Goal: Task Accomplishment & Management: Use online tool/utility

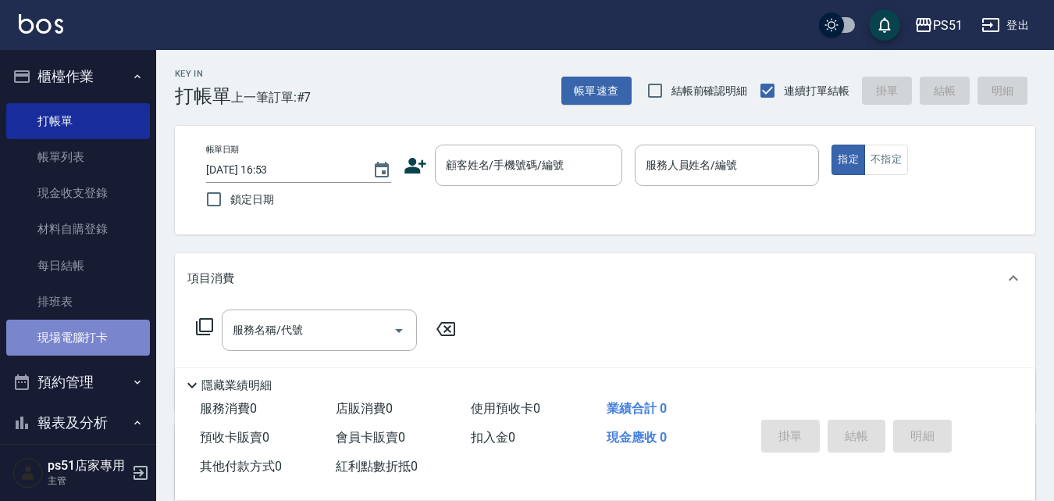
click at [80, 337] on link "現場電腦打卡" at bounding box center [78, 337] width 144 height 36
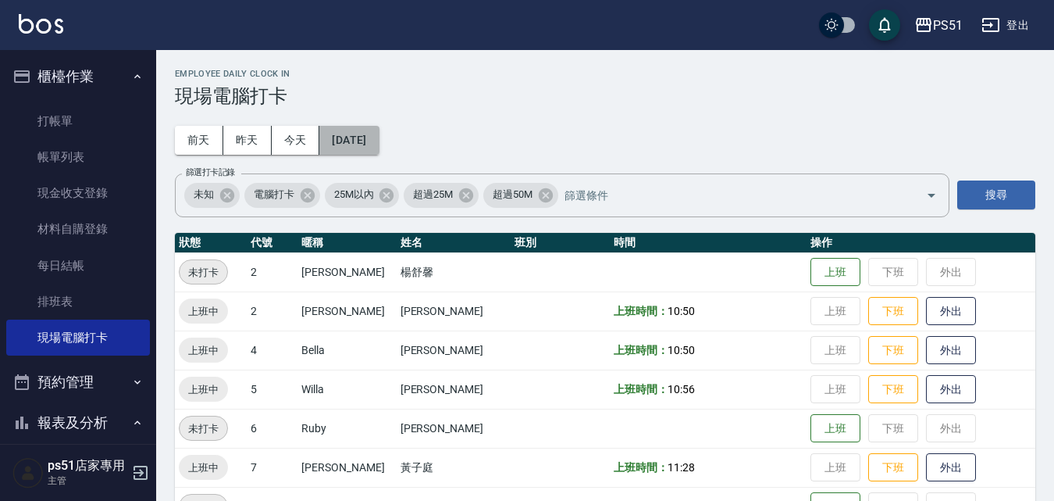
click at [376, 136] on button "[DATE]" at bounding box center [348, 140] width 59 height 29
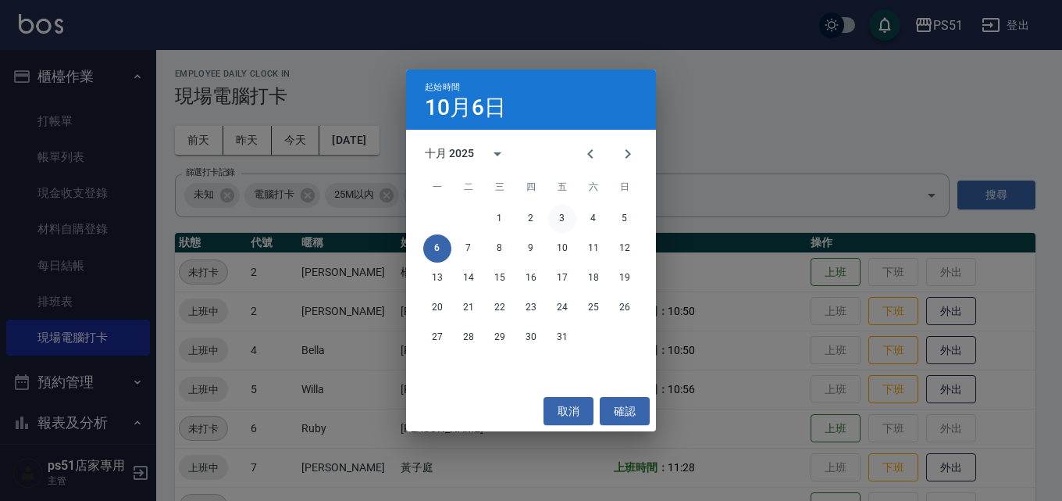
click at [569, 214] on button "3" at bounding box center [562, 219] width 28 height 28
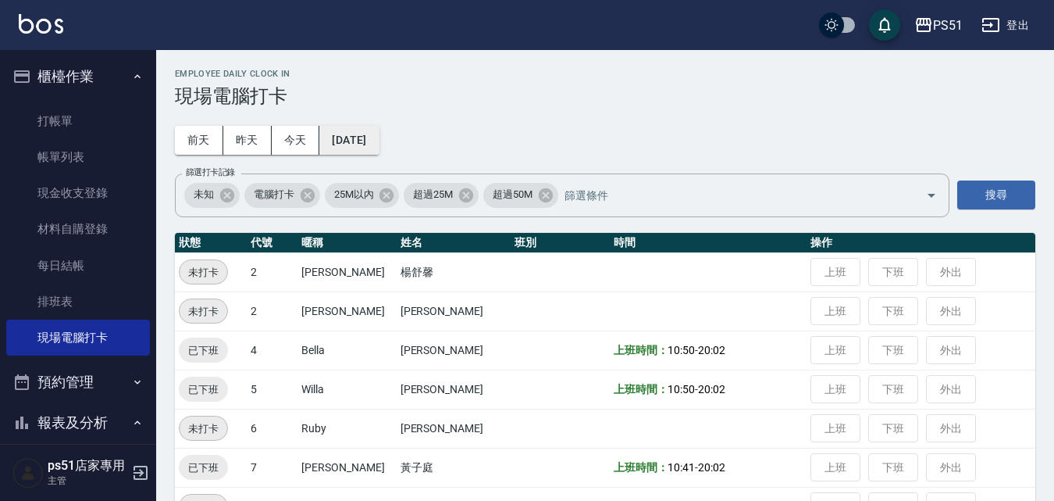
click at [333, 138] on button "[DATE]" at bounding box center [348, 140] width 59 height 29
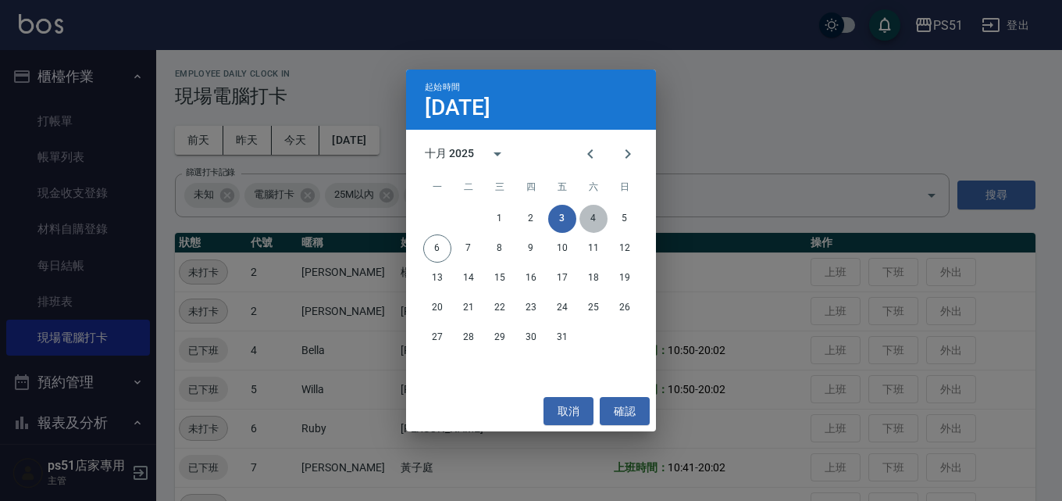
click at [588, 216] on button "4" at bounding box center [594, 219] width 28 height 28
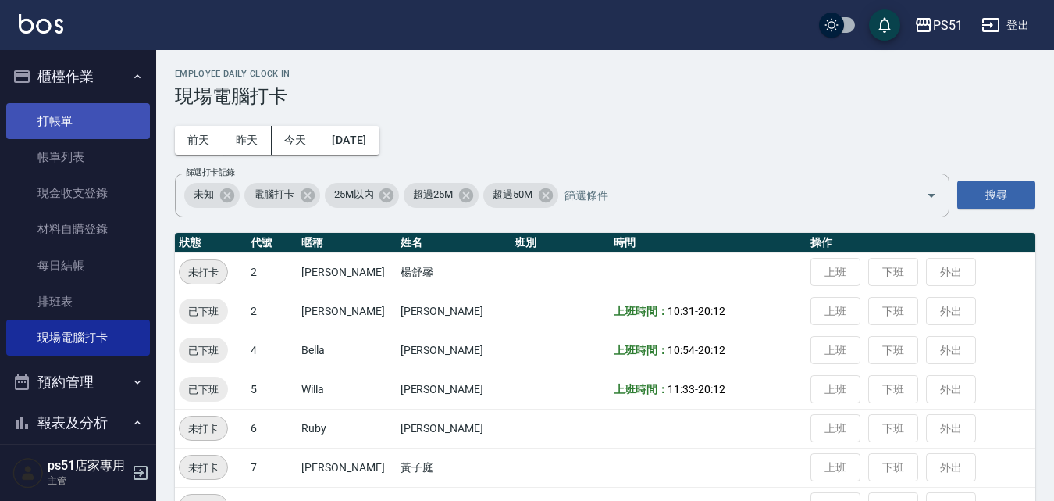
click at [53, 123] on link "打帳單" at bounding box center [78, 121] width 144 height 36
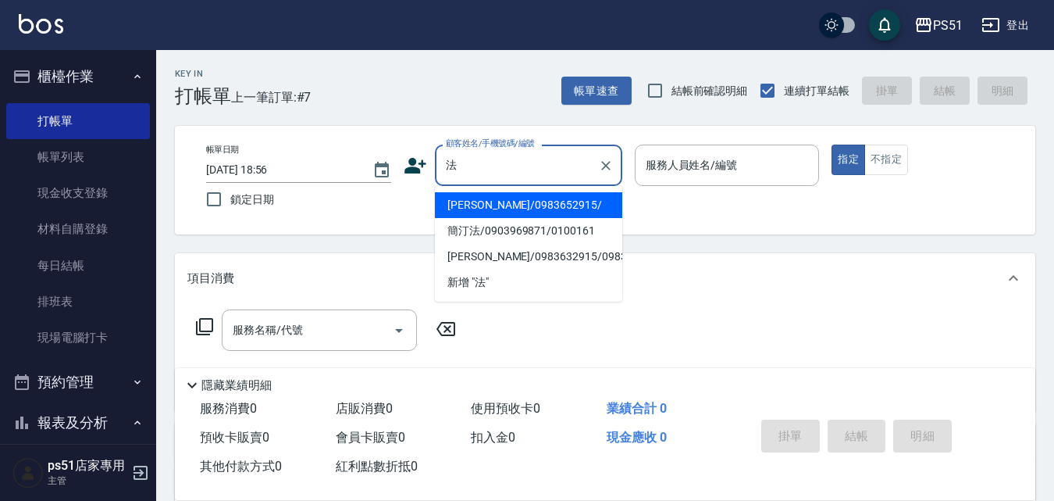
click at [562, 207] on li "[PERSON_NAME]/0983652915/" at bounding box center [528, 205] width 187 height 26
type input "[PERSON_NAME]/0983652915/"
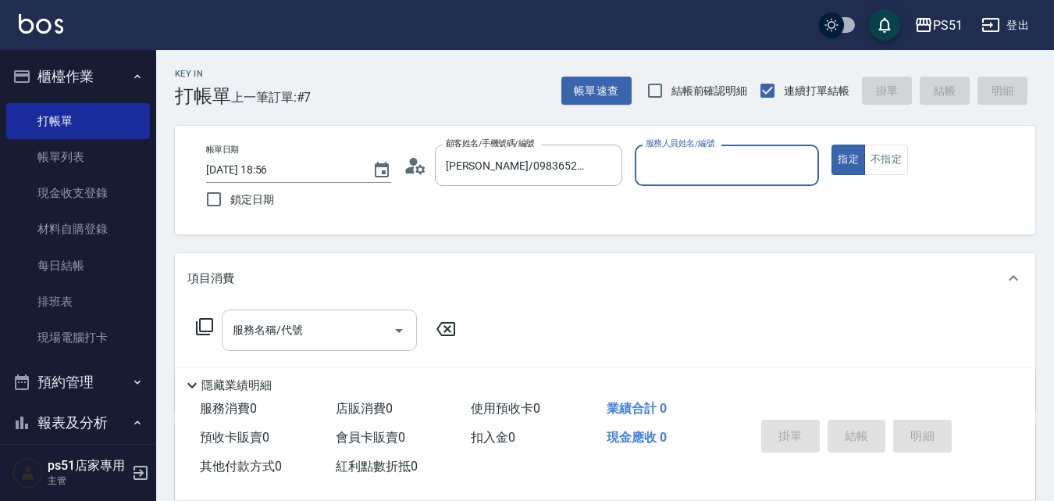
type input "Bella-4"
click at [289, 325] on div "服務名稱/代號 服務名稱/代號" at bounding box center [319, 329] width 195 height 41
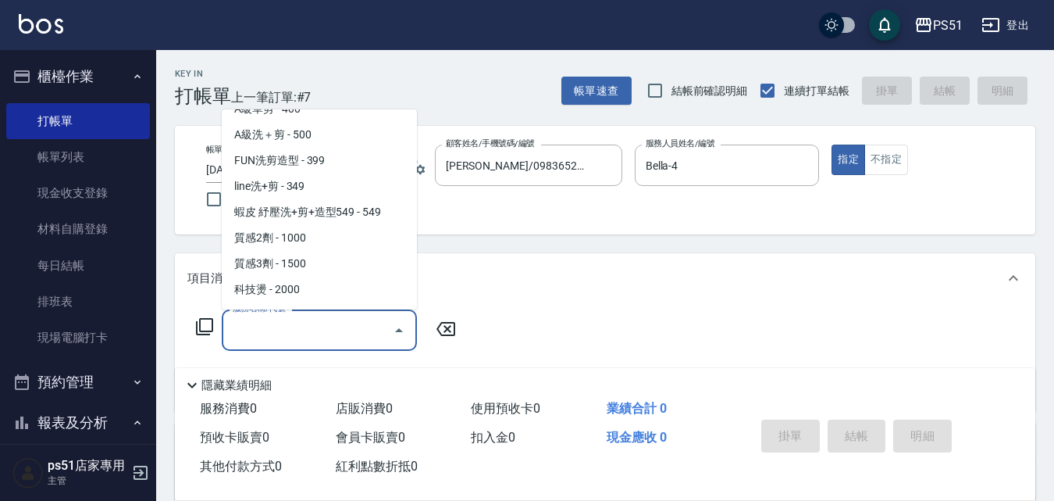
scroll to position [547, 0]
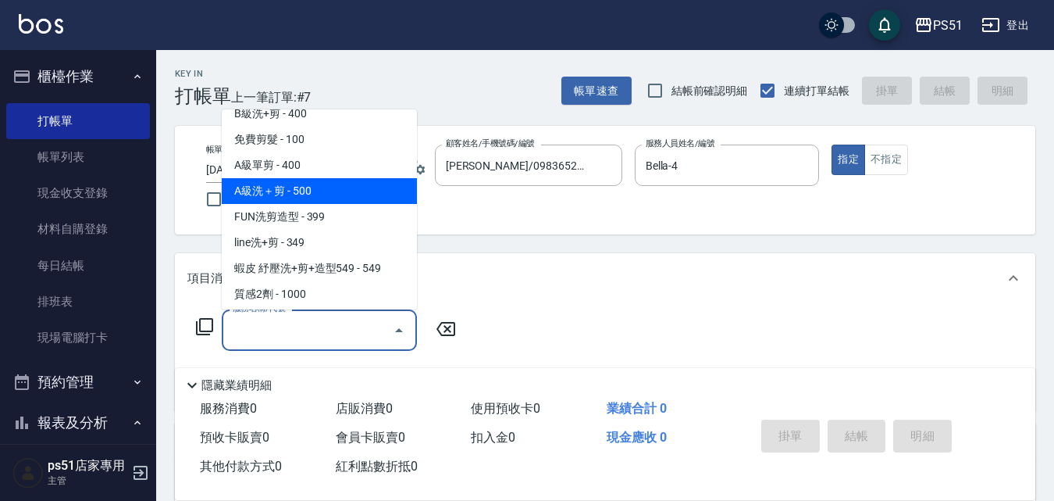
click at [319, 188] on span "A級洗＋剪 - 500" at bounding box center [319, 191] width 195 height 26
type input "A級洗＋剪(207)"
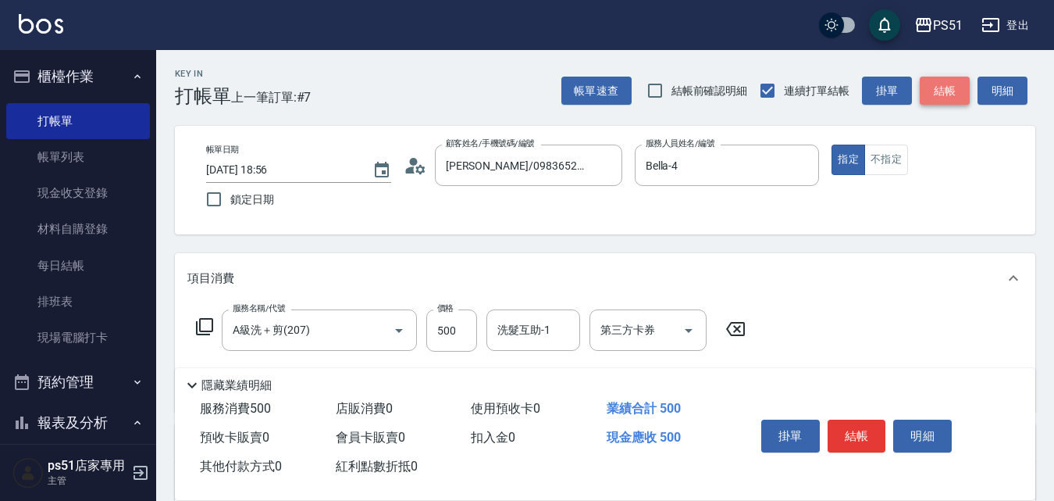
click at [936, 77] on button "結帳" at bounding box center [945, 91] width 50 height 29
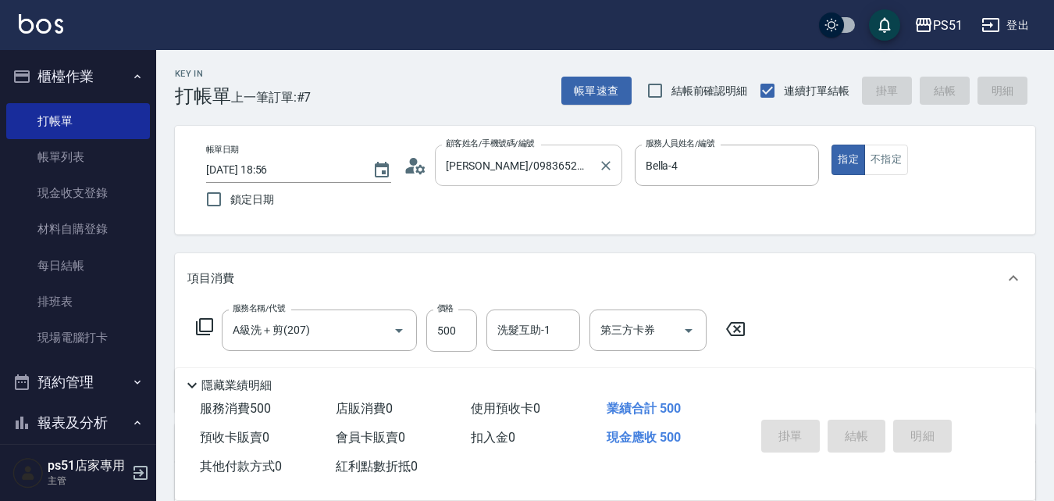
type input "[DATE] 19:02"
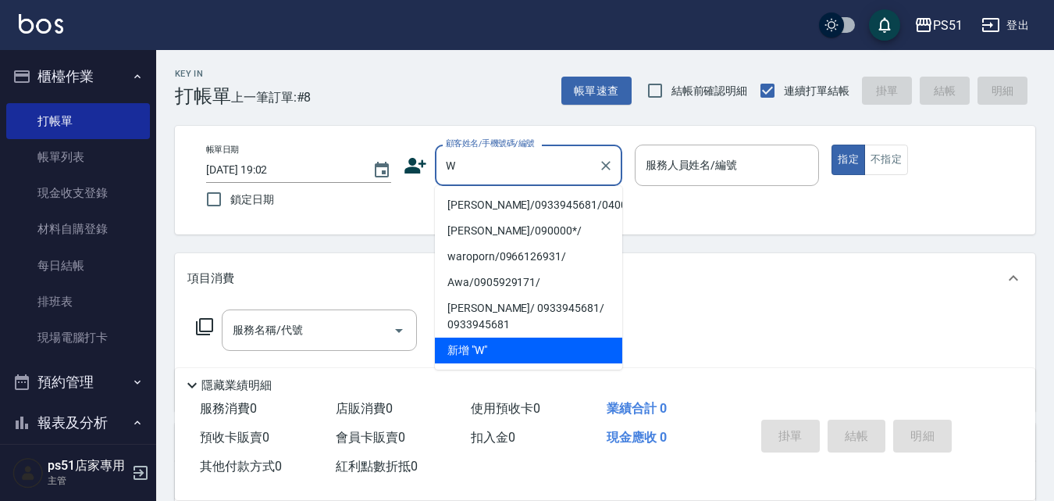
click at [505, 205] on li "[PERSON_NAME]/0933945681/040017" at bounding box center [528, 205] width 187 height 26
type input "[PERSON_NAME]/0933945681/040017"
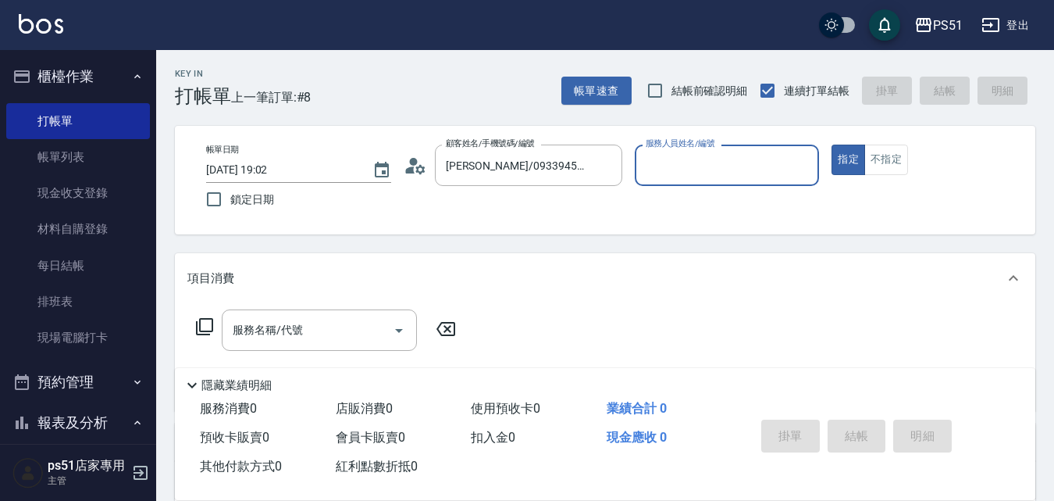
type input "Bella-4"
click at [330, 322] on input "服務名稱/代號" at bounding box center [308, 329] width 158 height 27
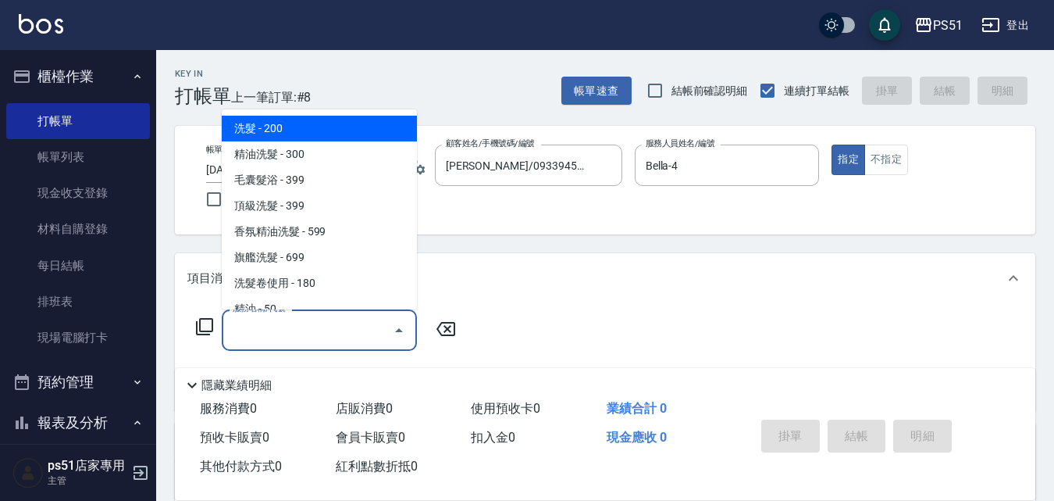
click at [334, 128] on span "洗髮 - 200" at bounding box center [319, 129] width 195 height 26
type input "洗髮(101)"
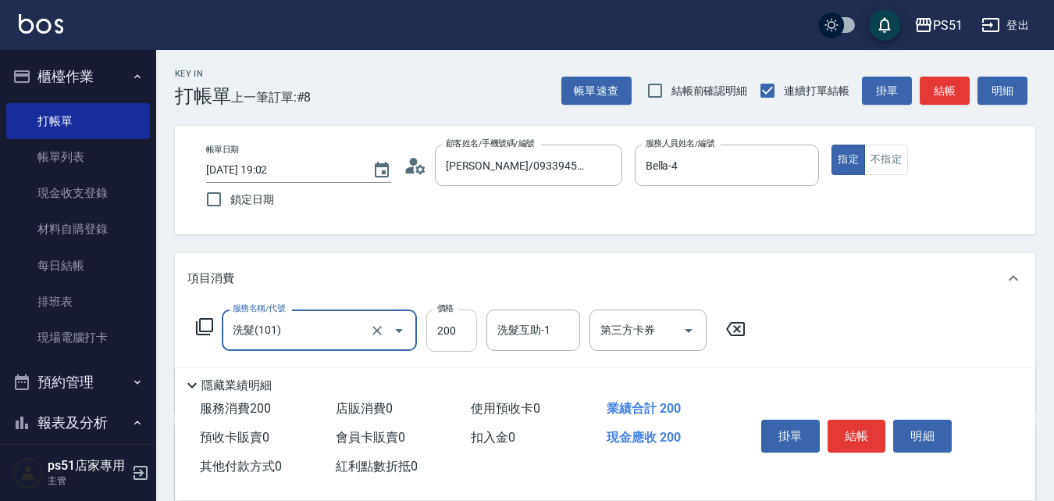
click at [469, 341] on input "200" at bounding box center [451, 330] width 51 height 42
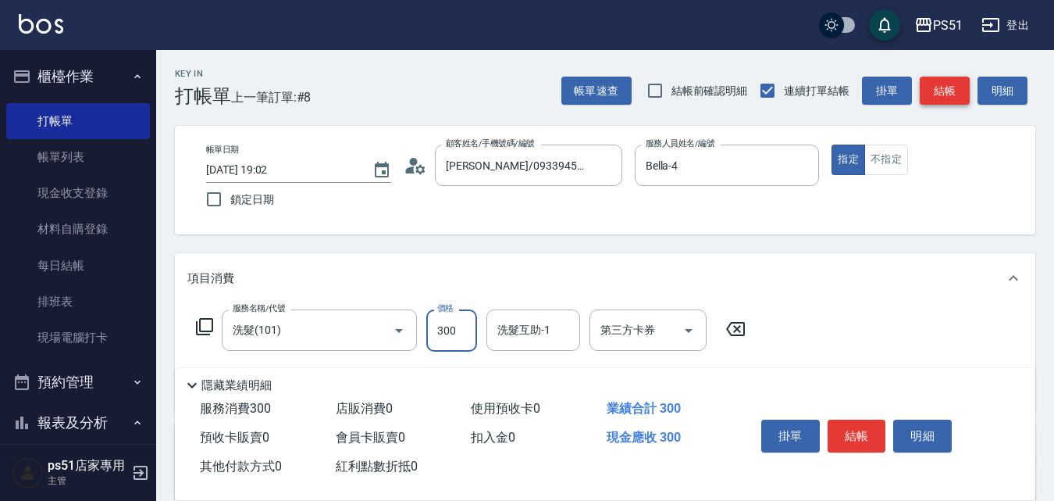
type input "300"
click at [955, 92] on button "結帳" at bounding box center [945, 91] width 50 height 29
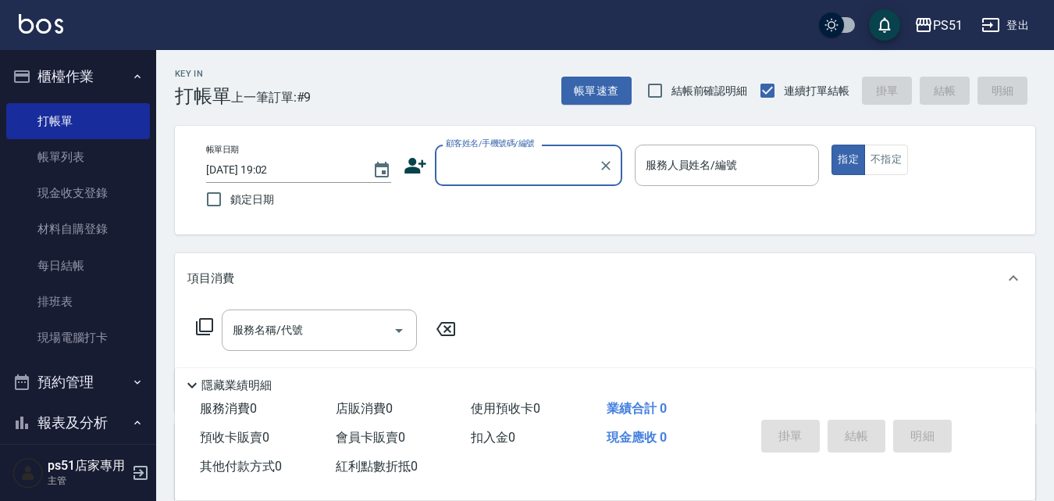
click at [483, 166] on input "顧客姓名/手機號碼/編號" at bounding box center [517, 165] width 150 height 27
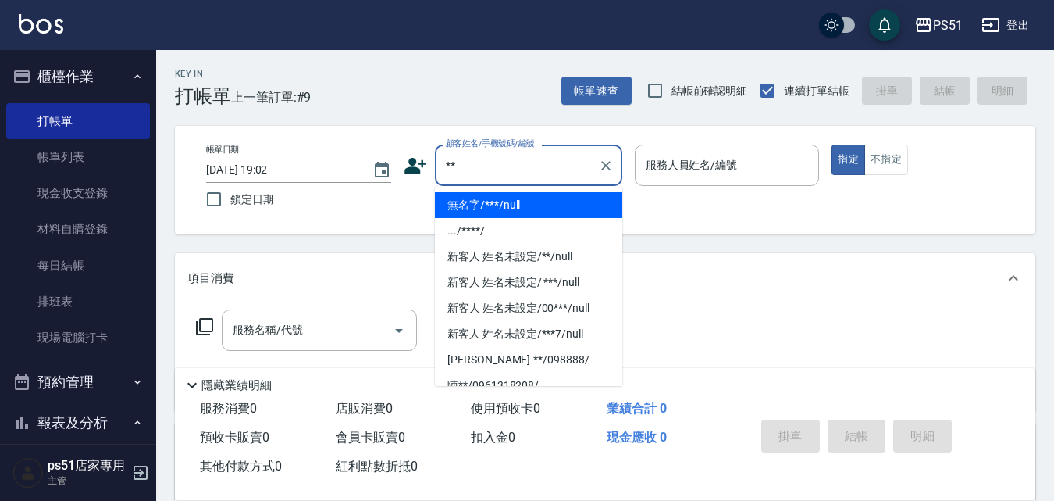
click at [551, 202] on li "無名字/***/null" at bounding box center [528, 205] width 187 height 26
type input "無名字/***/null"
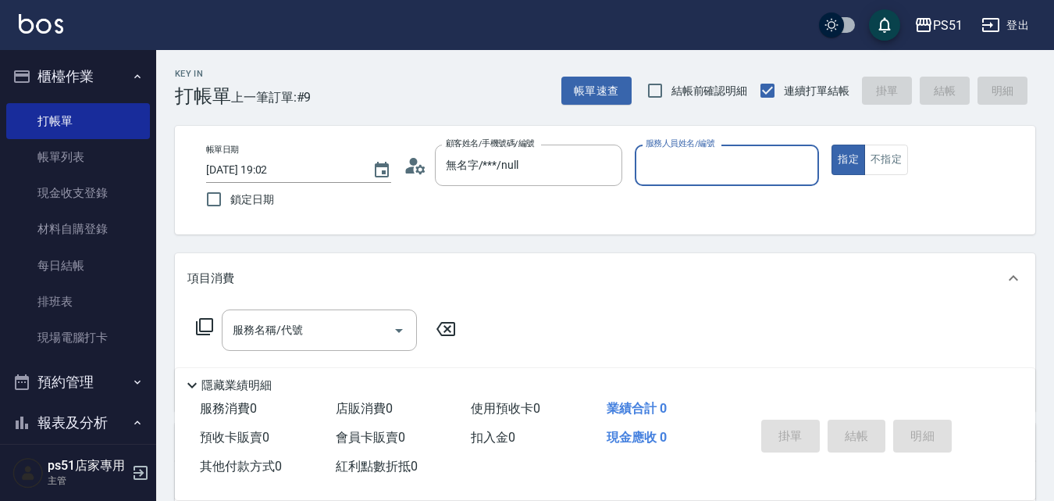
click at [678, 166] on input "服務人員姓名/編號" at bounding box center [727, 165] width 171 height 27
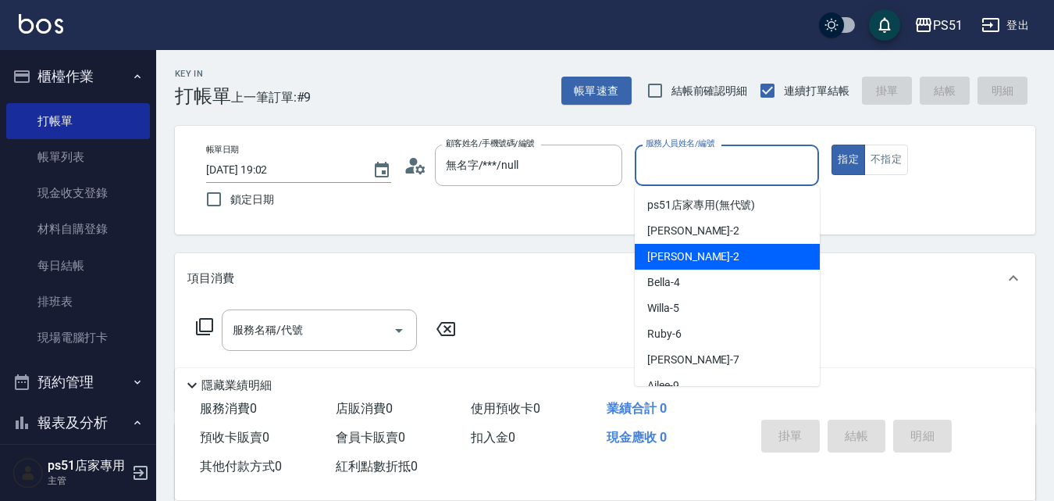
click at [692, 255] on div "[PERSON_NAME] -2" at bounding box center [727, 257] width 185 height 26
type input "[PERSON_NAME]-2"
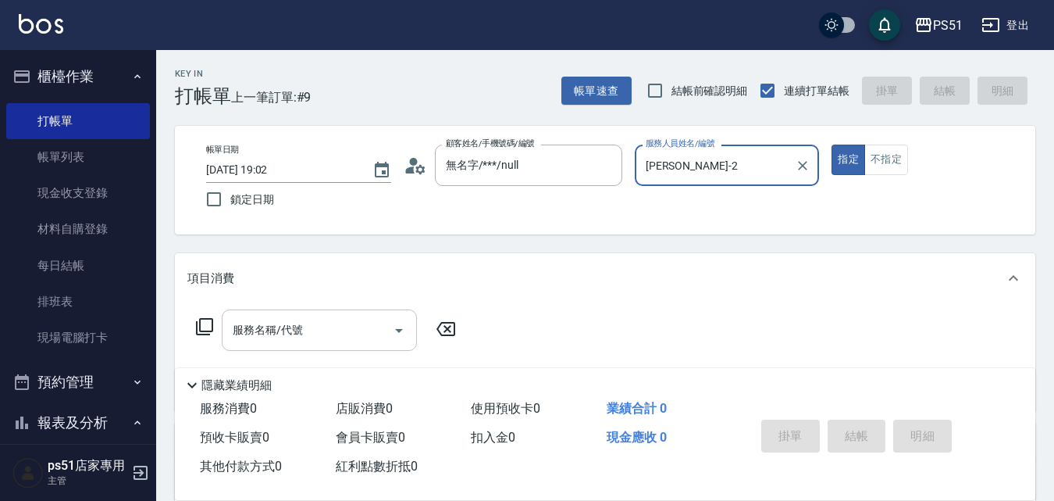
click at [327, 324] on input "服務名稱/代號" at bounding box center [308, 329] width 158 height 27
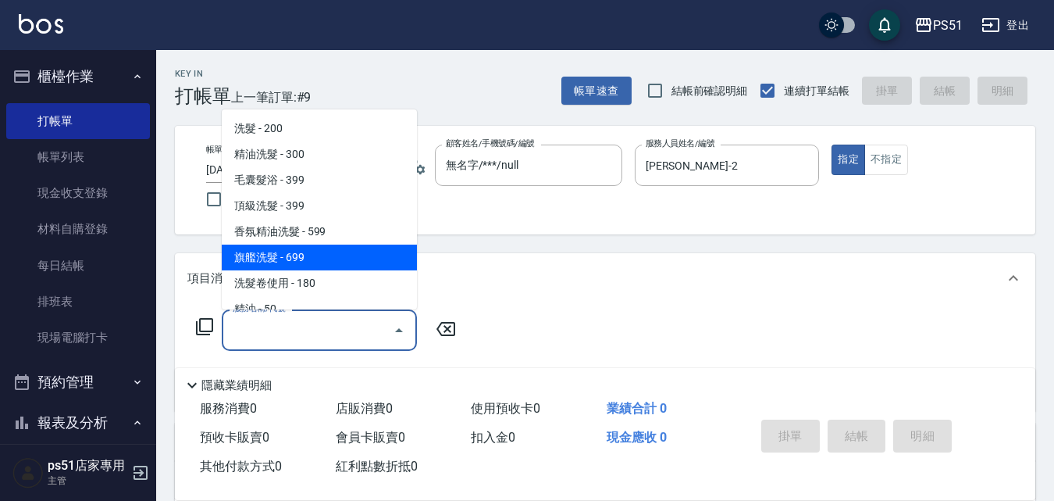
scroll to position [365, 0]
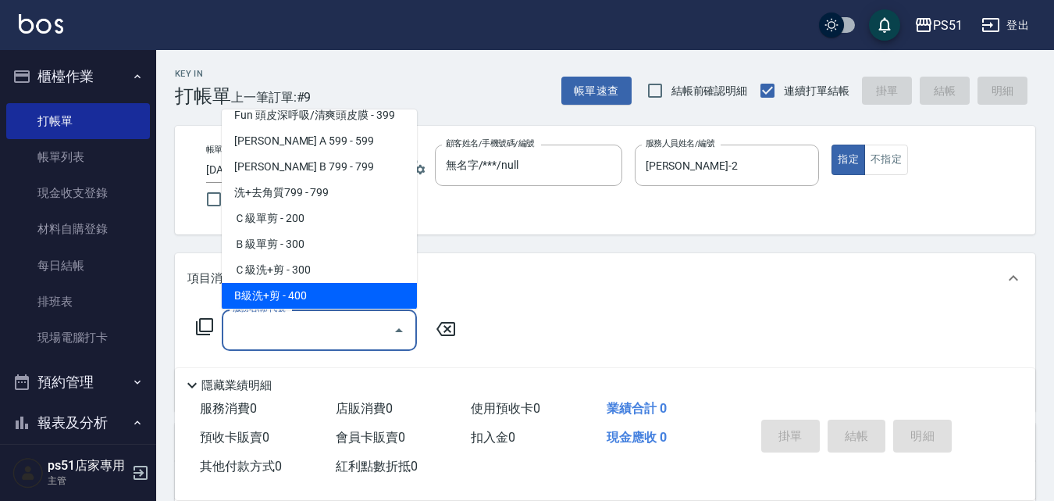
click at [313, 295] on span "B級洗+剪 - 400" at bounding box center [319, 296] width 195 height 26
type input "B級洗+剪(204)"
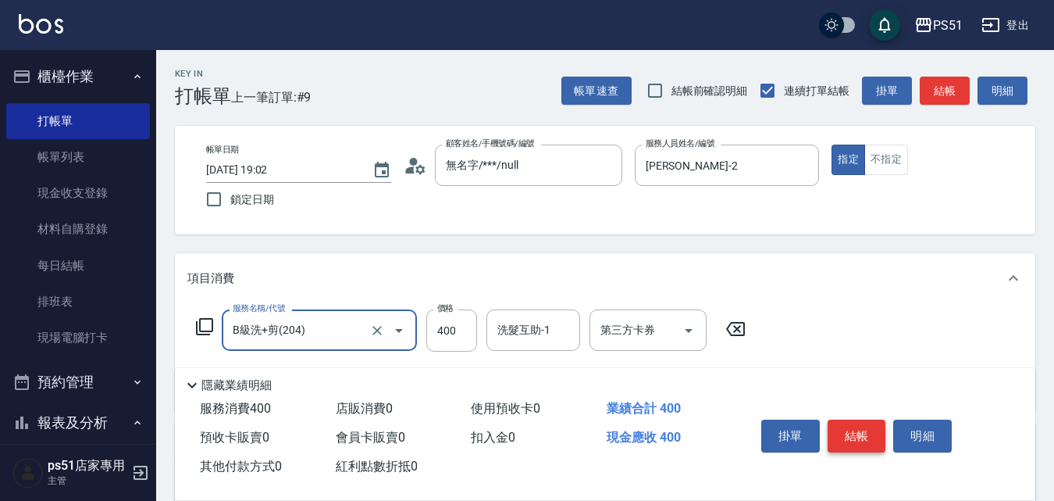
click at [840, 431] on button "結帳" at bounding box center [857, 435] width 59 height 33
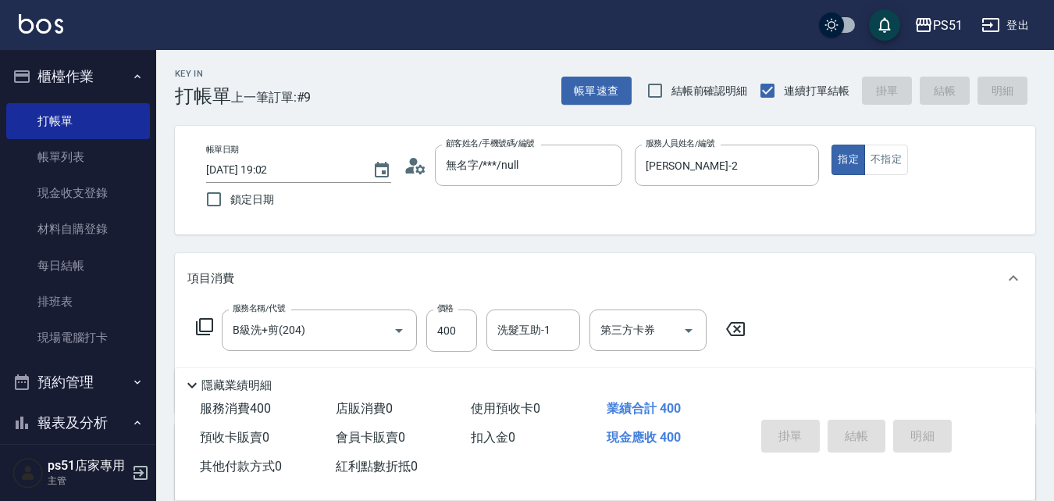
type input "[DATE] 19:05"
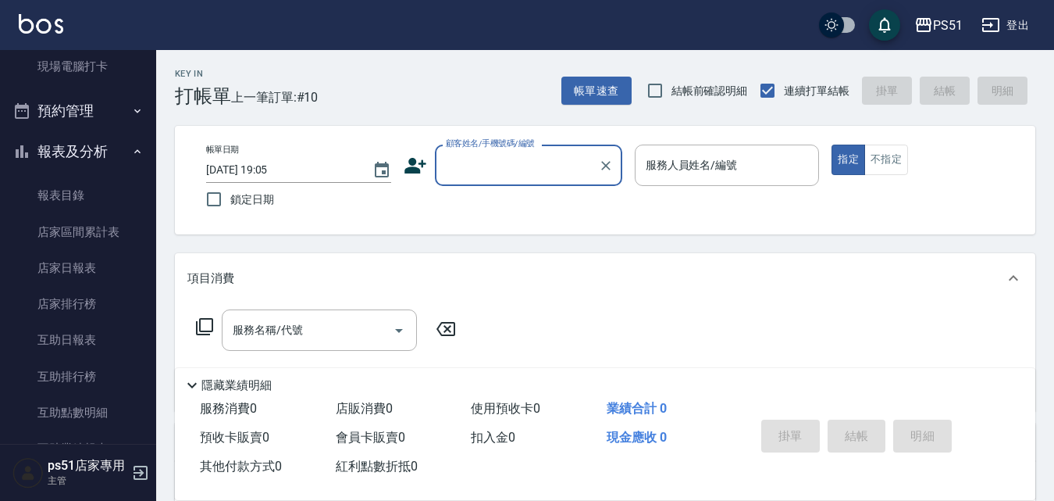
scroll to position [182, 0]
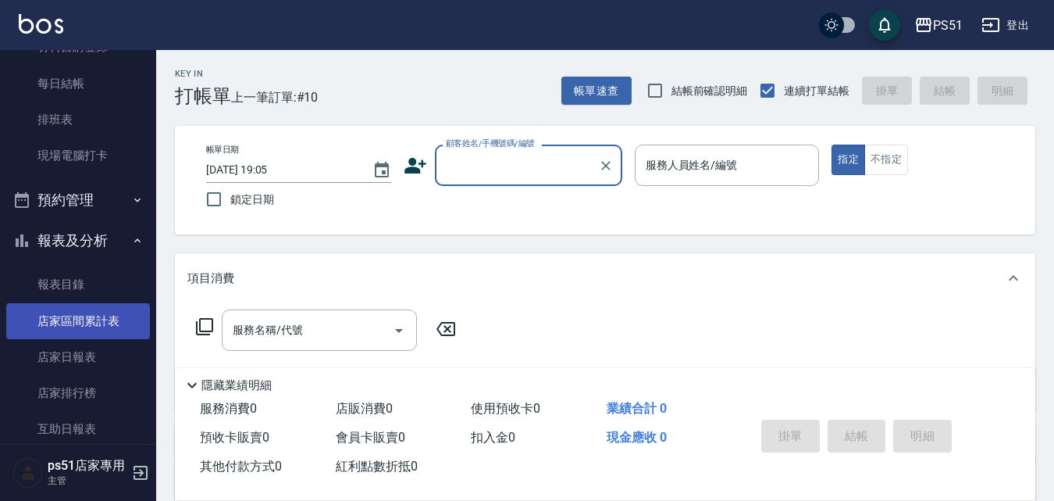
drag, startPoint x: 86, startPoint y: 346, endPoint x: 123, endPoint y: 337, distance: 38.5
click at [86, 346] on link "店家日報表" at bounding box center [78, 357] width 144 height 36
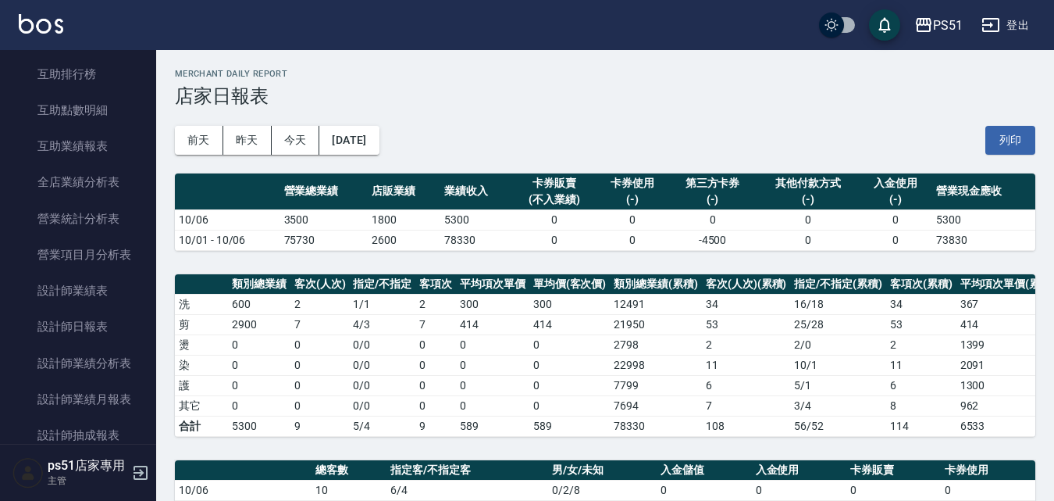
scroll to position [729, 0]
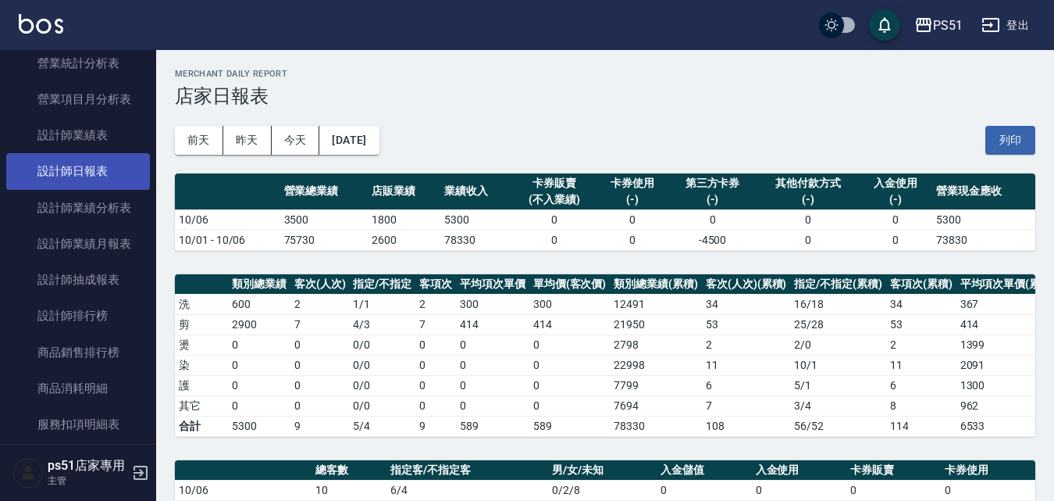
click at [95, 179] on link "設計師日報表" at bounding box center [78, 171] width 144 height 36
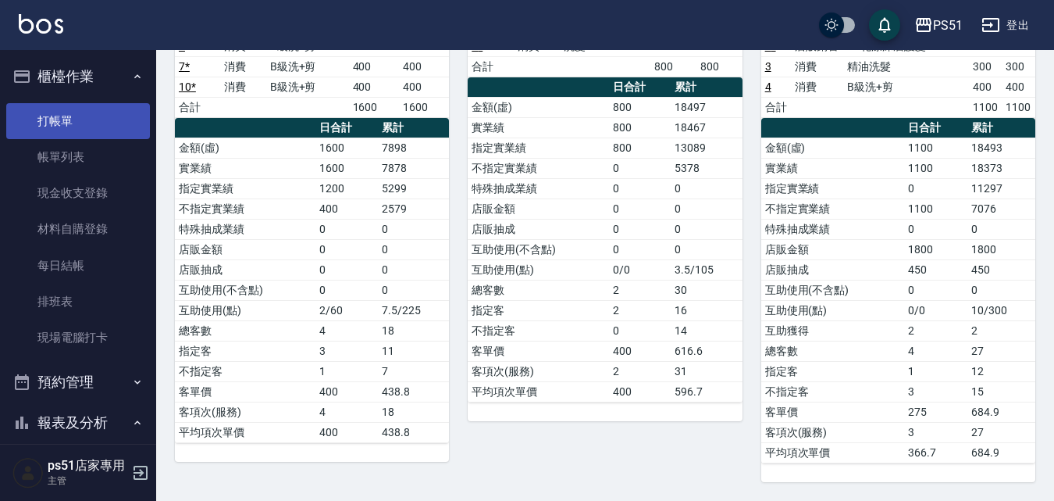
click at [84, 126] on link "打帳單" at bounding box center [78, 121] width 144 height 36
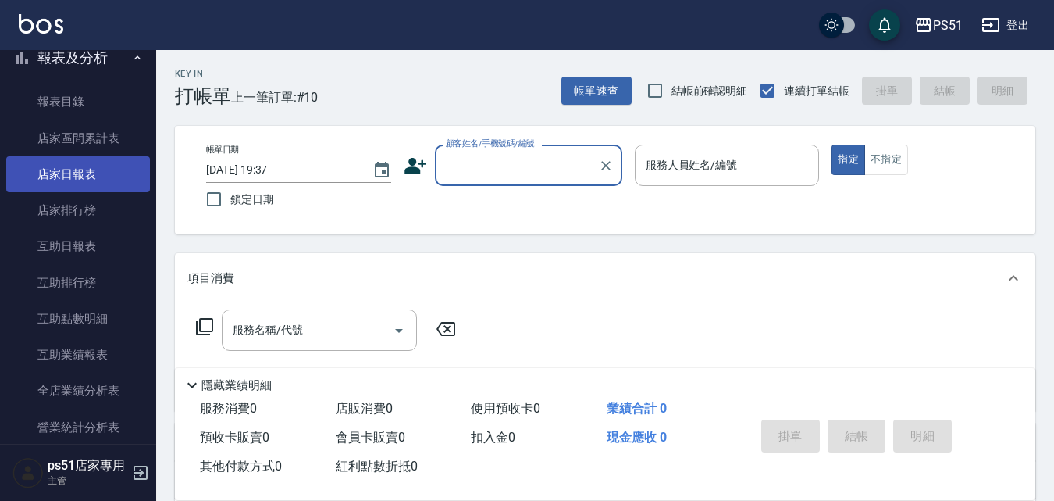
scroll to position [729, 0]
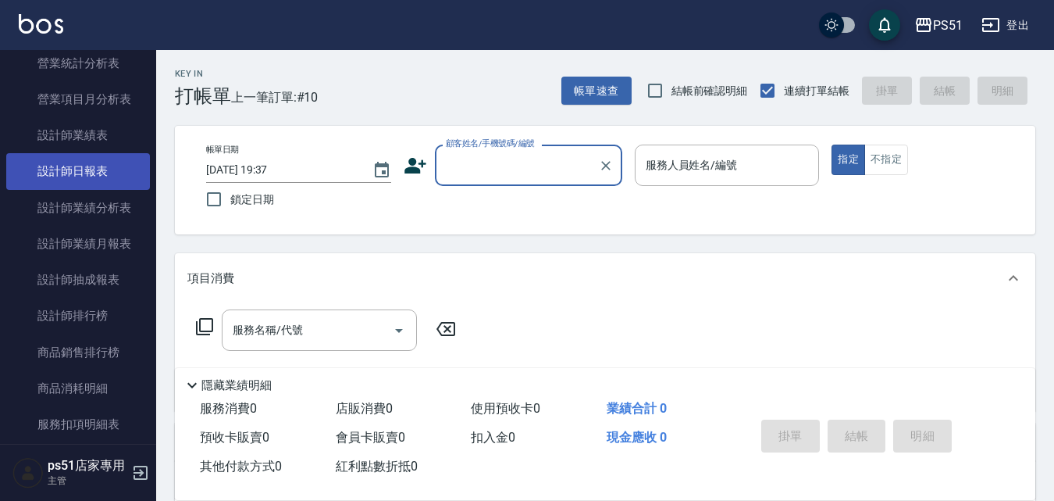
click at [98, 174] on link "設計師日報表" at bounding box center [78, 171] width 144 height 36
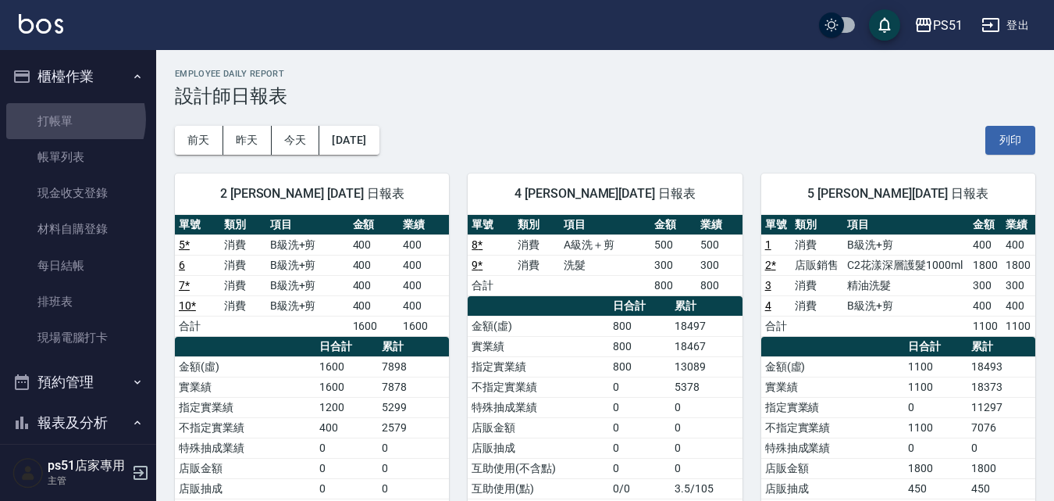
drag, startPoint x: 70, startPoint y: 119, endPoint x: 523, endPoint y: 119, distance: 453.8
click at [71, 119] on link "打帳單" at bounding box center [78, 121] width 144 height 36
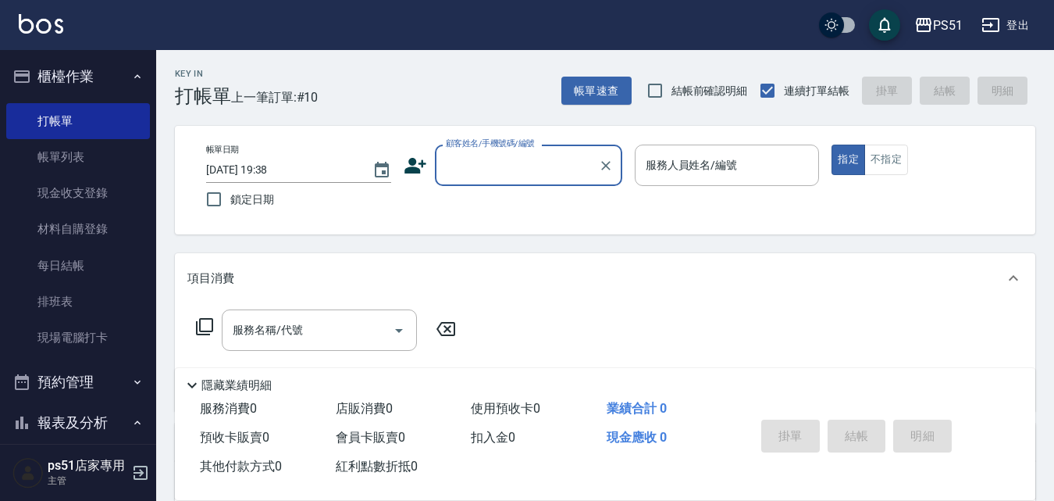
click at [488, 165] on input "顧客姓名/手機號碼/編號" at bounding box center [517, 165] width 150 height 27
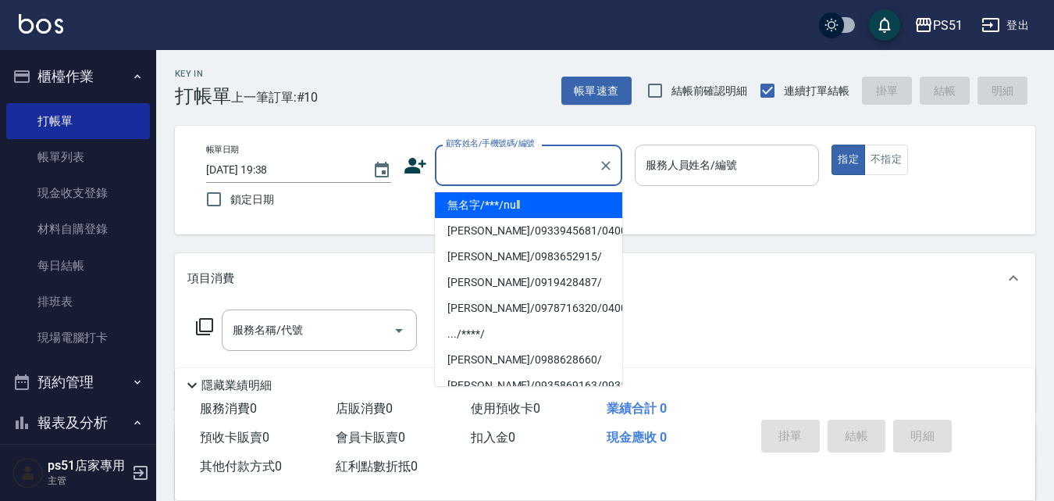
drag, startPoint x: 498, startPoint y: 201, endPoint x: 784, endPoint y: 158, distance: 289.1
click at [508, 202] on li "無名字/***/null" at bounding box center [528, 205] width 187 height 26
type input "無名字/***/null"
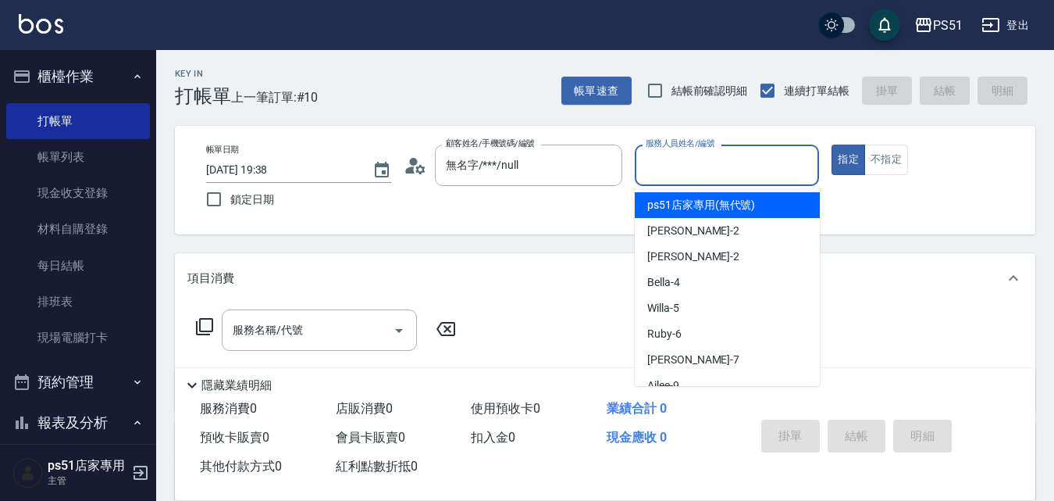
click at [786, 156] on input "服務人員姓名/編號" at bounding box center [727, 165] width 171 height 27
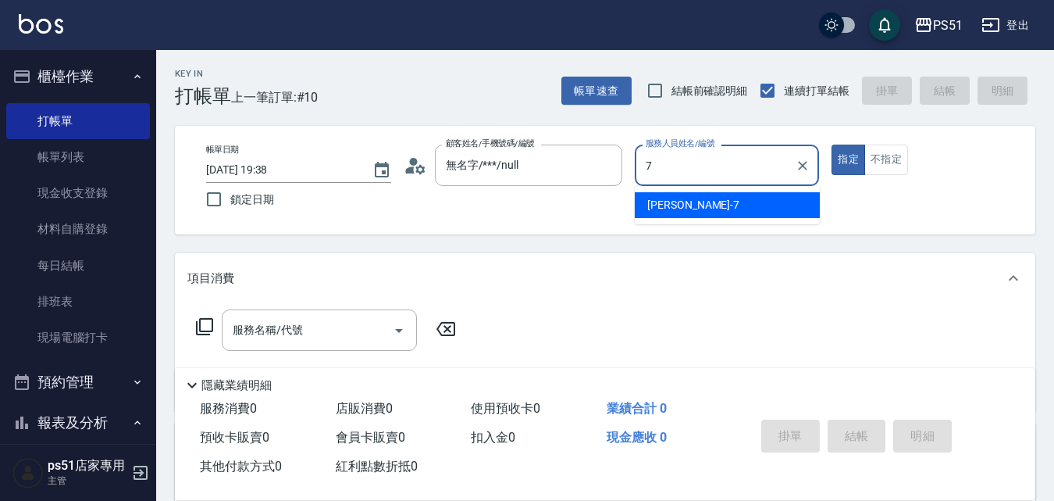
click at [752, 199] on div "[PERSON_NAME] -7" at bounding box center [727, 205] width 185 height 26
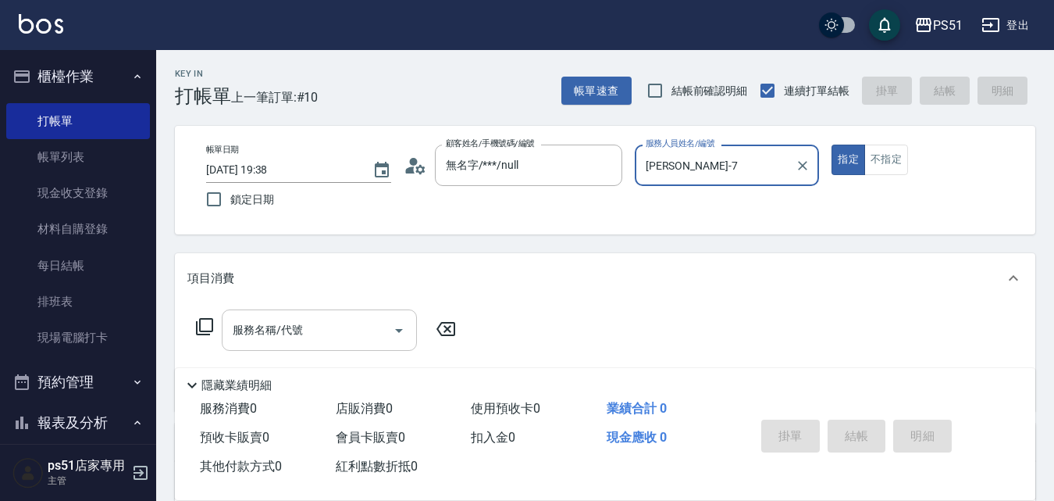
type input "[PERSON_NAME]-7"
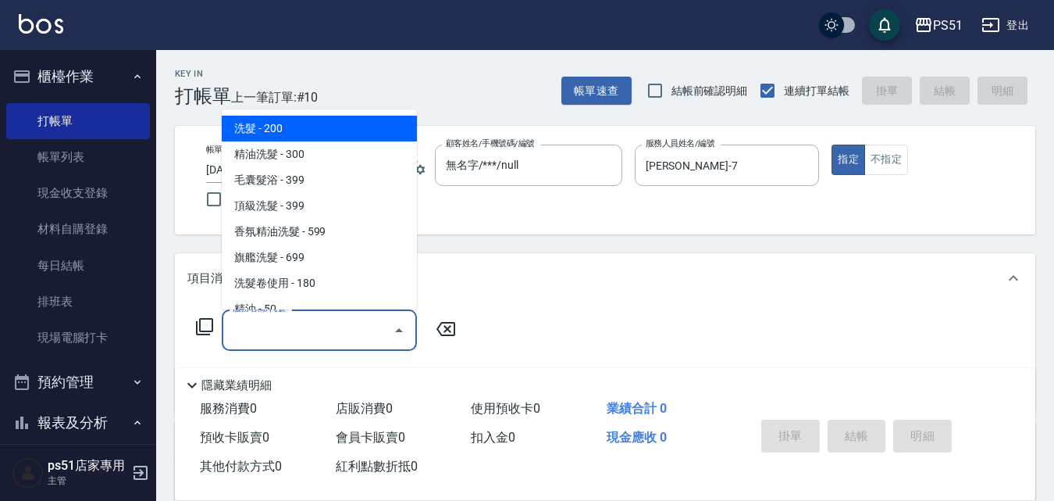
click at [269, 320] on div "服務名稱/代號 服務名稱/代號" at bounding box center [319, 329] width 195 height 41
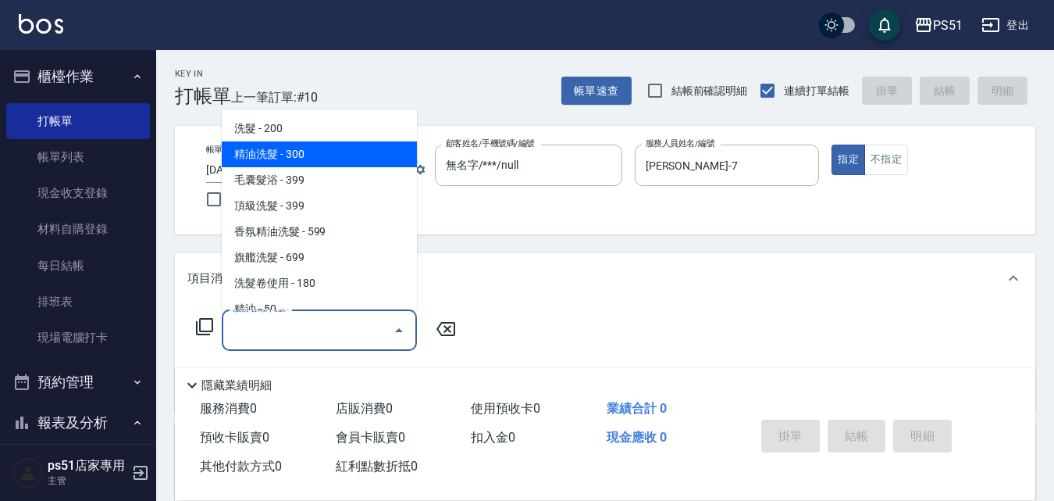
click at [338, 153] on span "精油洗髮 - 300" at bounding box center [319, 154] width 195 height 26
type input "精油洗髮(102)"
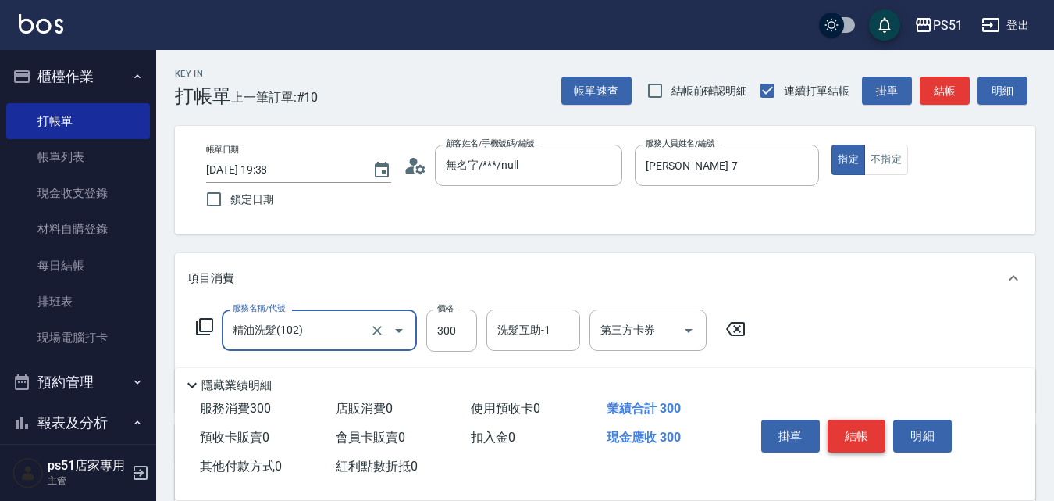
click at [875, 428] on button "結帳" at bounding box center [857, 435] width 59 height 33
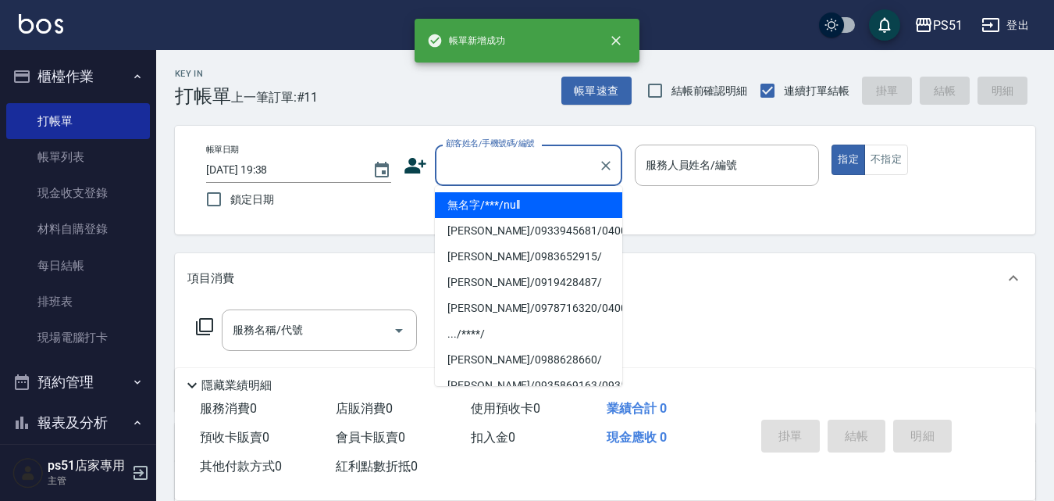
click at [505, 173] on input "顧客姓名/手機號碼/編號" at bounding box center [517, 165] width 150 height 27
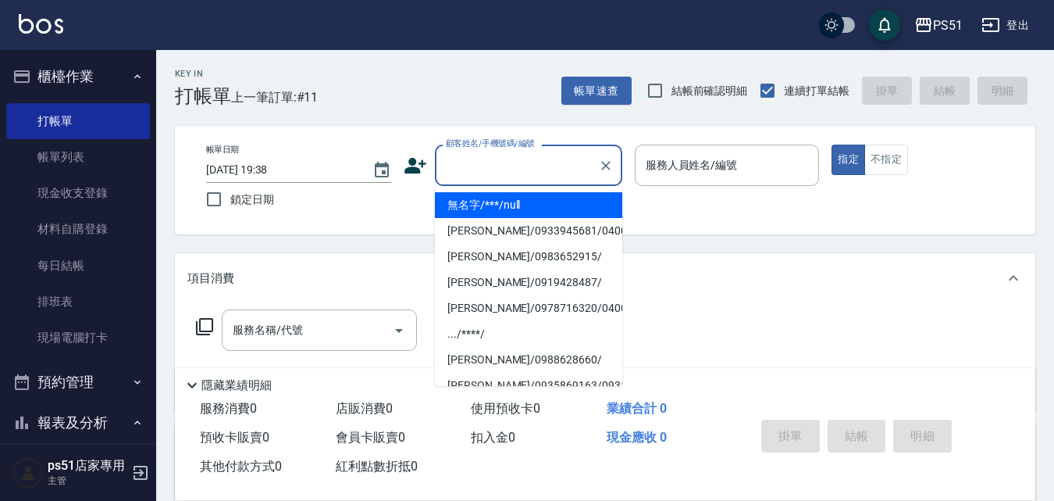
click at [543, 201] on li "無名字/***/null" at bounding box center [528, 205] width 187 height 26
type input "無名字/***/null"
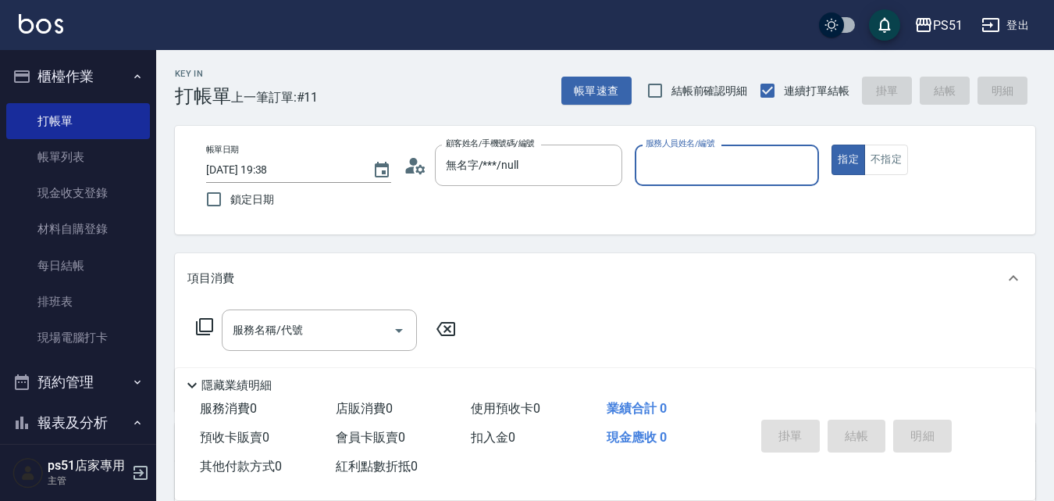
click at [747, 171] on input "服務人員姓名/編號" at bounding box center [727, 165] width 171 height 27
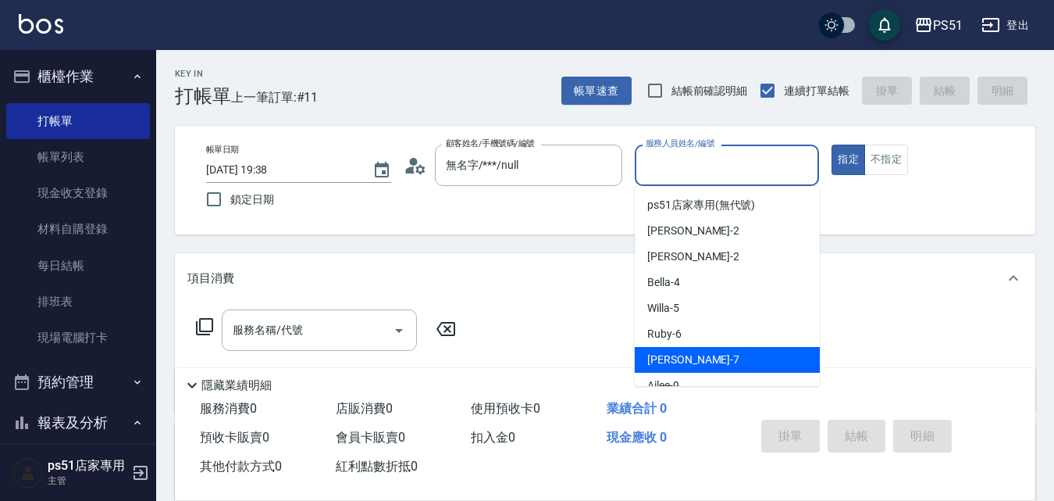
click at [694, 354] on div "[PERSON_NAME] -7" at bounding box center [727, 360] width 185 height 26
type input "[PERSON_NAME]-7"
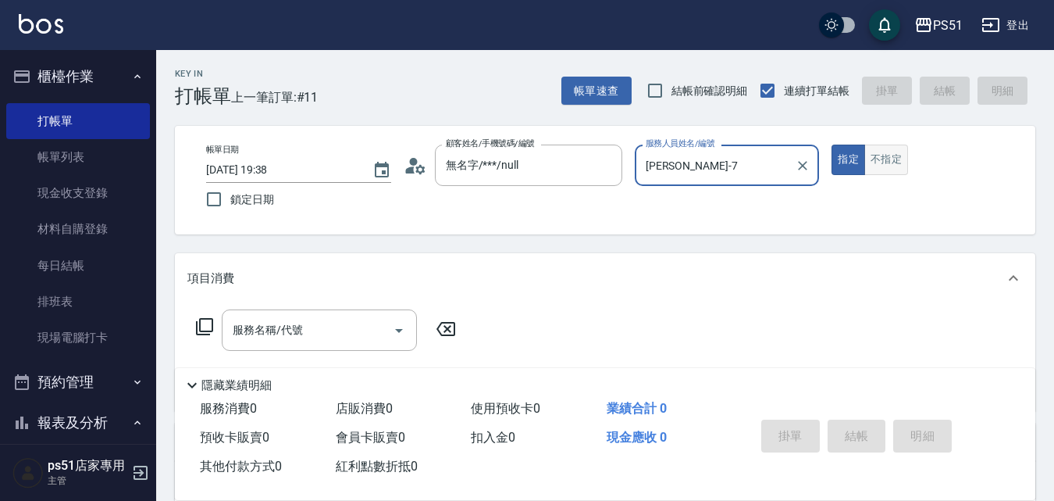
click at [889, 157] on button "不指定" at bounding box center [887, 159] width 44 height 30
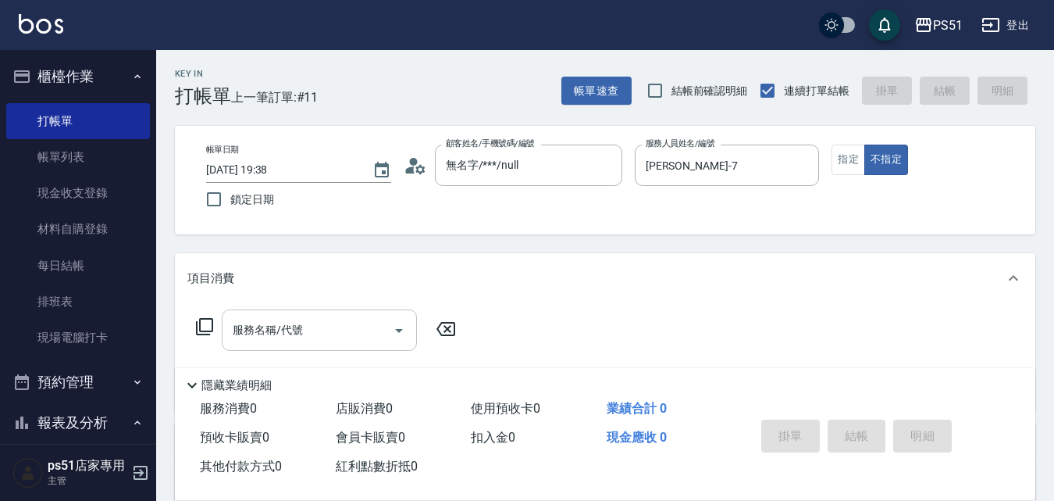
click at [253, 329] on div "服務名稱/代號 服務名稱/代號" at bounding box center [319, 329] width 195 height 41
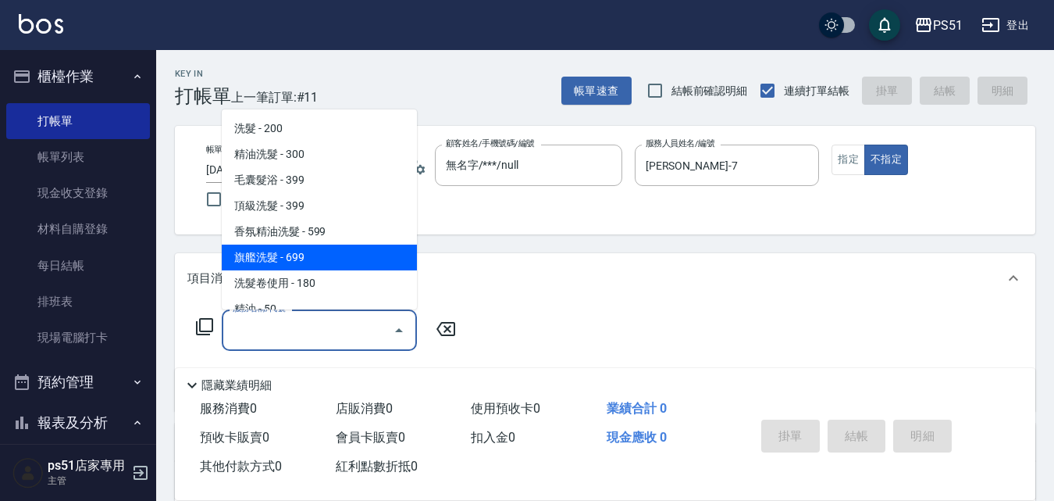
scroll to position [365, 0]
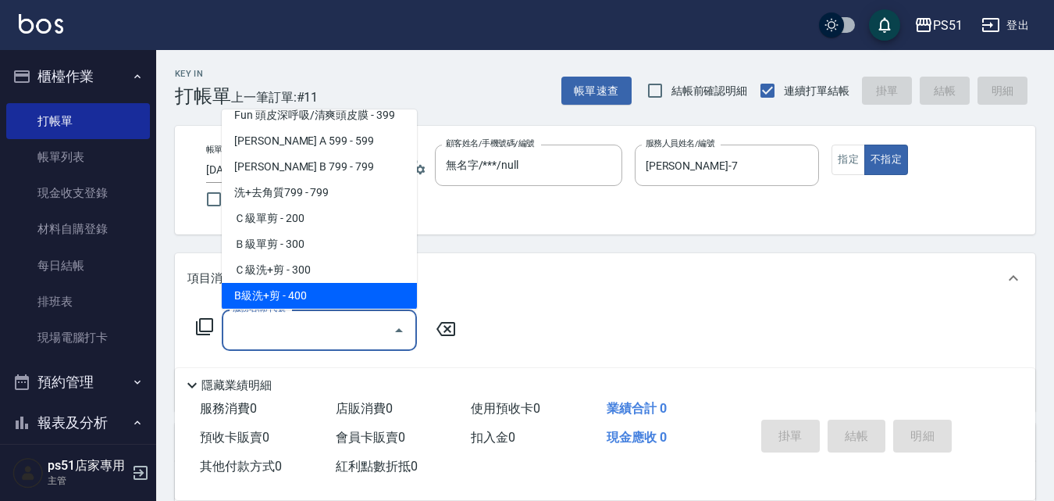
click at [306, 294] on span "B級洗+剪 - 400" at bounding box center [319, 296] width 195 height 26
type input "B級洗+剪(204)"
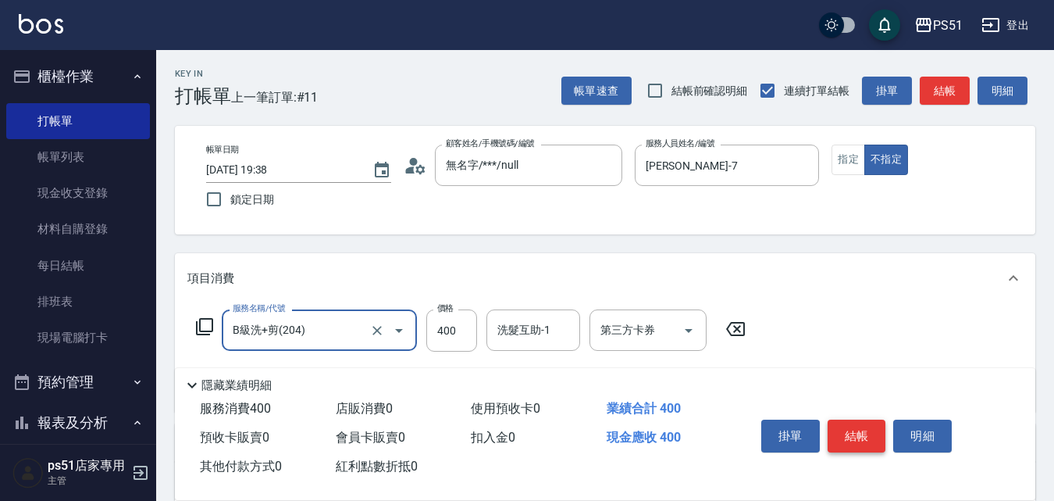
click at [848, 430] on button "結帳" at bounding box center [857, 435] width 59 height 33
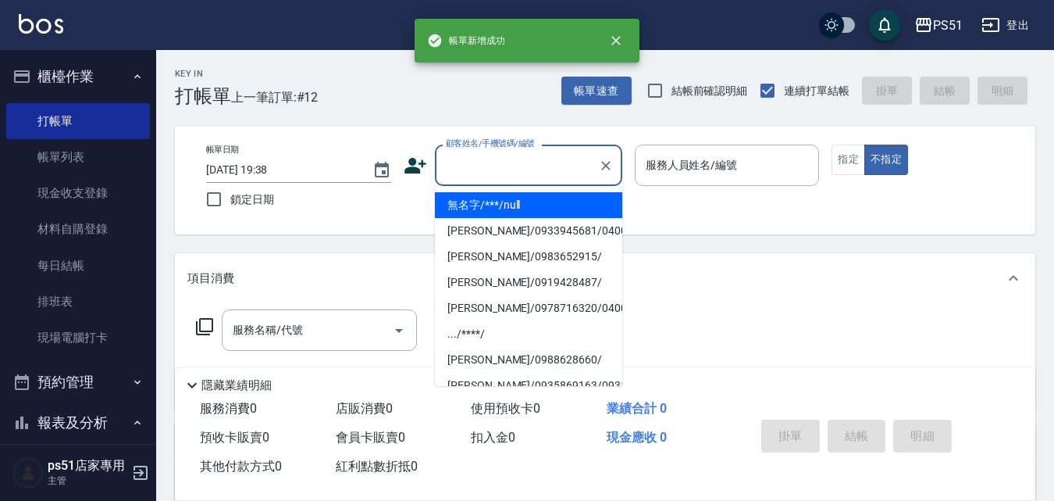
click at [495, 162] on input "顧客姓名/手機號碼/編號" at bounding box center [517, 165] width 150 height 27
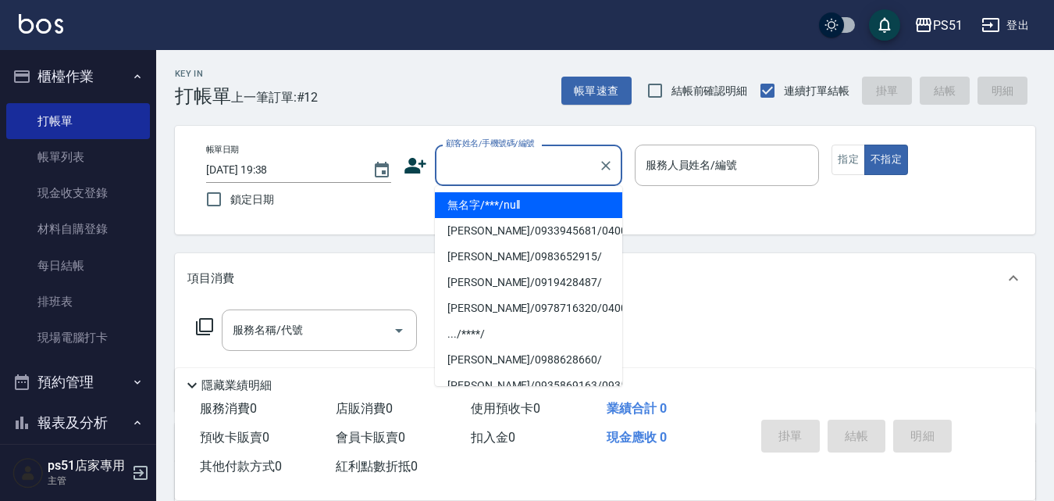
click at [512, 203] on li "無名字/***/null" at bounding box center [528, 205] width 187 height 26
type input "無名字/***/null"
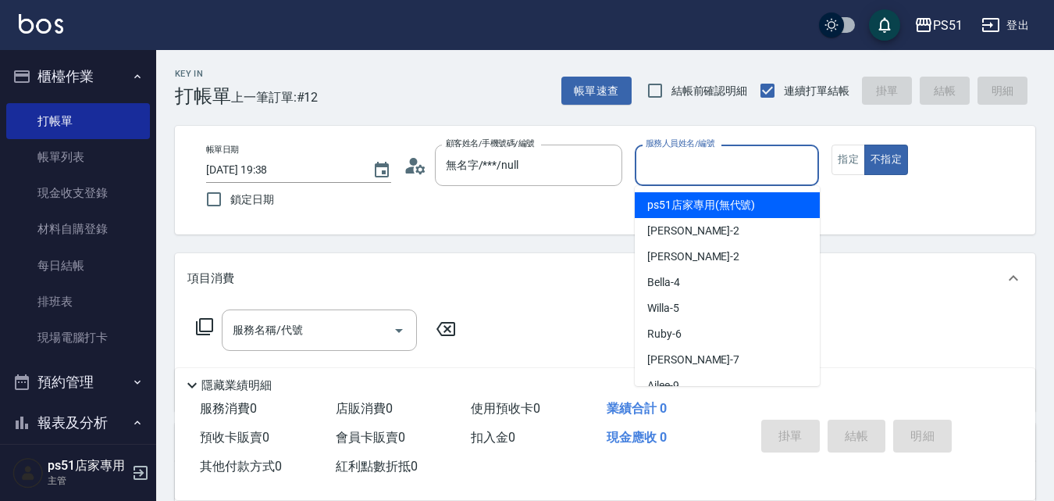
click at [751, 166] on input "服務人員姓名/編號" at bounding box center [727, 165] width 171 height 27
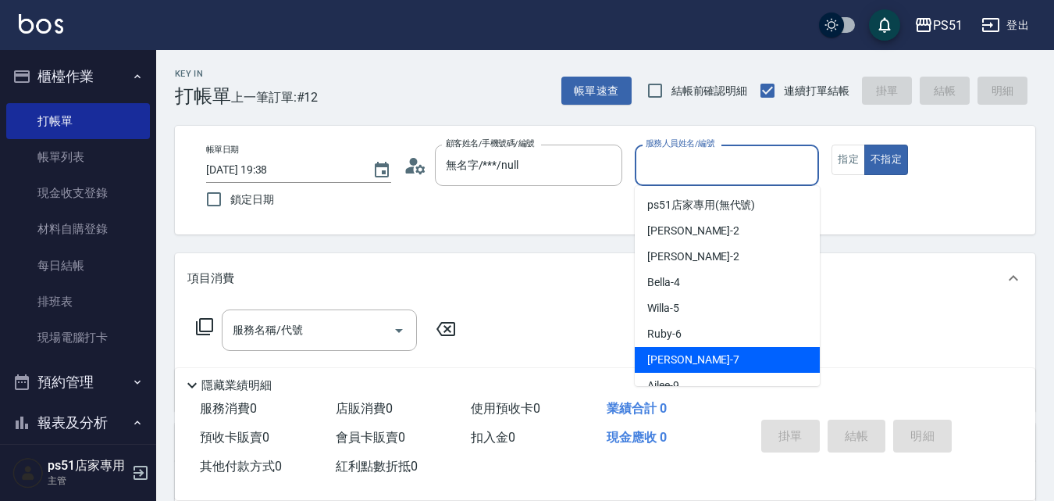
click at [709, 359] on div "[PERSON_NAME] -7" at bounding box center [727, 360] width 185 height 26
type input "[PERSON_NAME]-7"
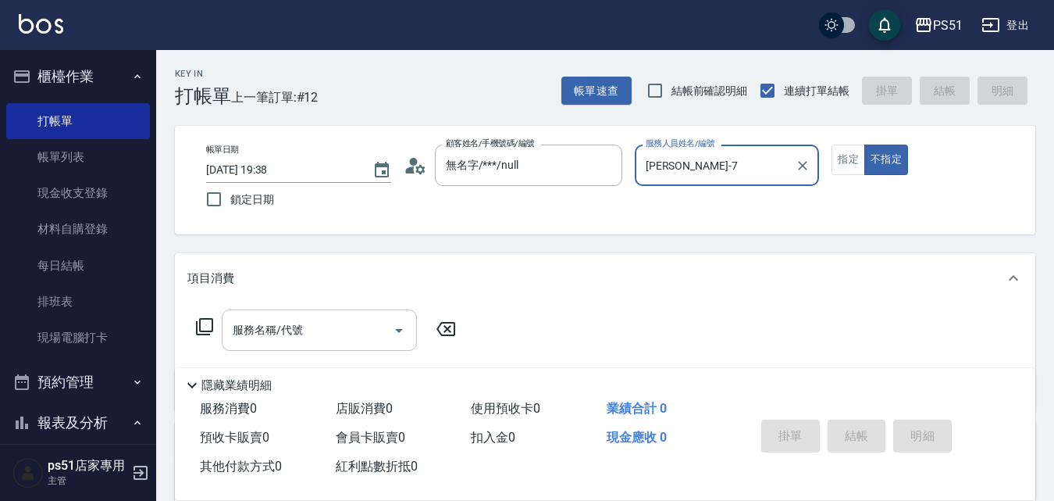
click at [266, 335] on div "服務名稱/代號 服務名稱/代號" at bounding box center [319, 329] width 195 height 41
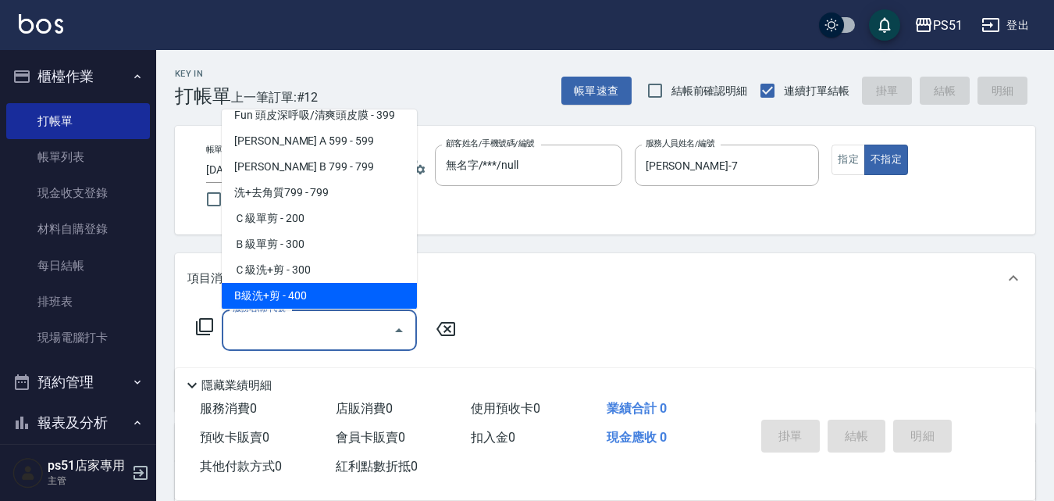
click at [330, 285] on span "B級洗+剪 - 400" at bounding box center [319, 296] width 195 height 26
type input "B級洗+剪(204)"
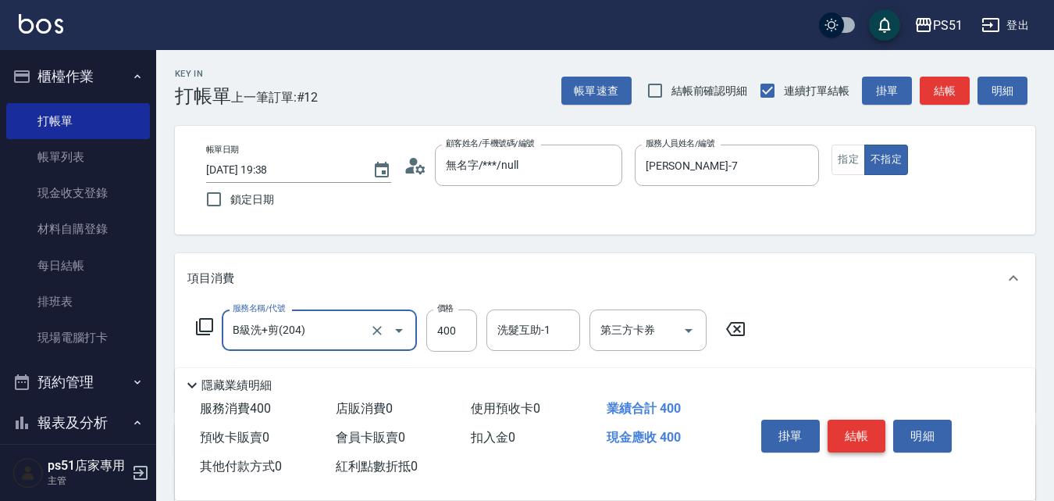
click at [829, 426] on button "結帳" at bounding box center [857, 435] width 59 height 33
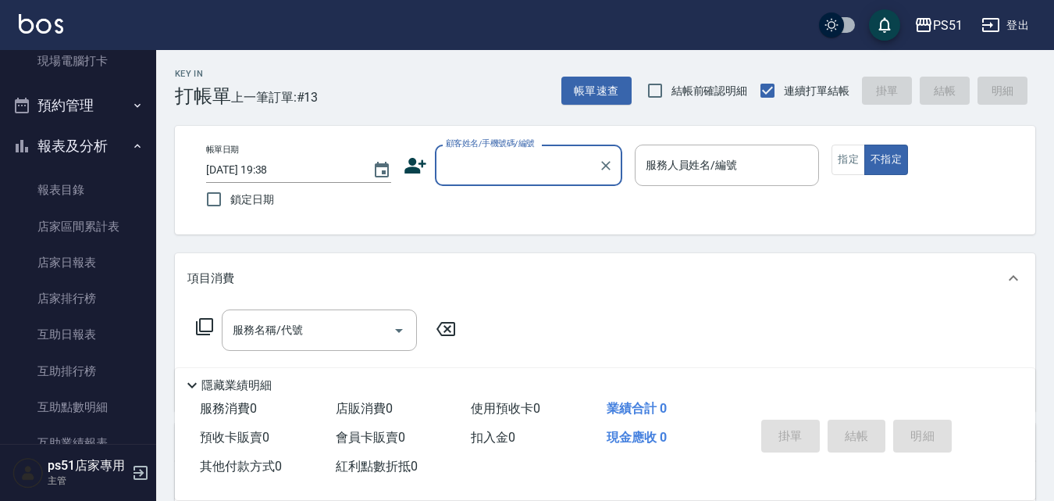
scroll to position [182, 0]
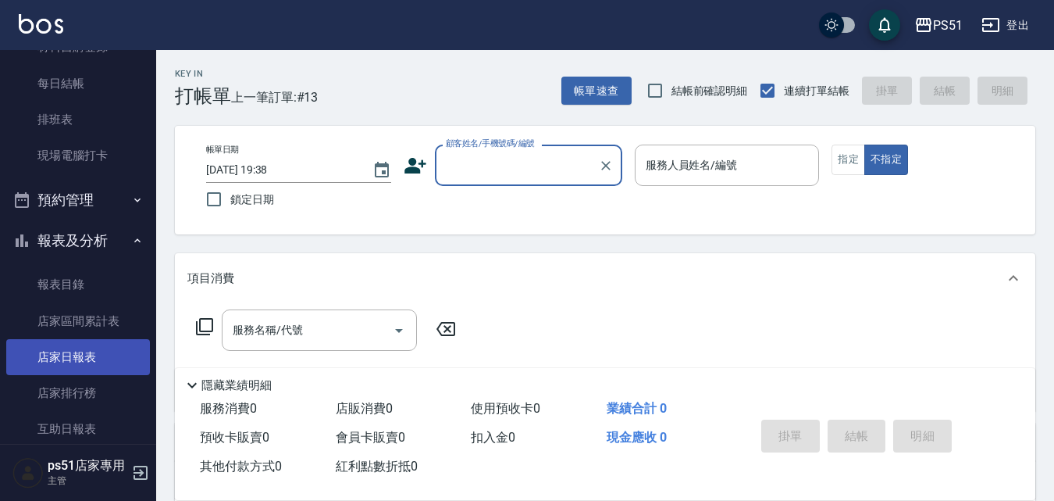
click at [105, 348] on link "店家日報表" at bounding box center [78, 357] width 144 height 36
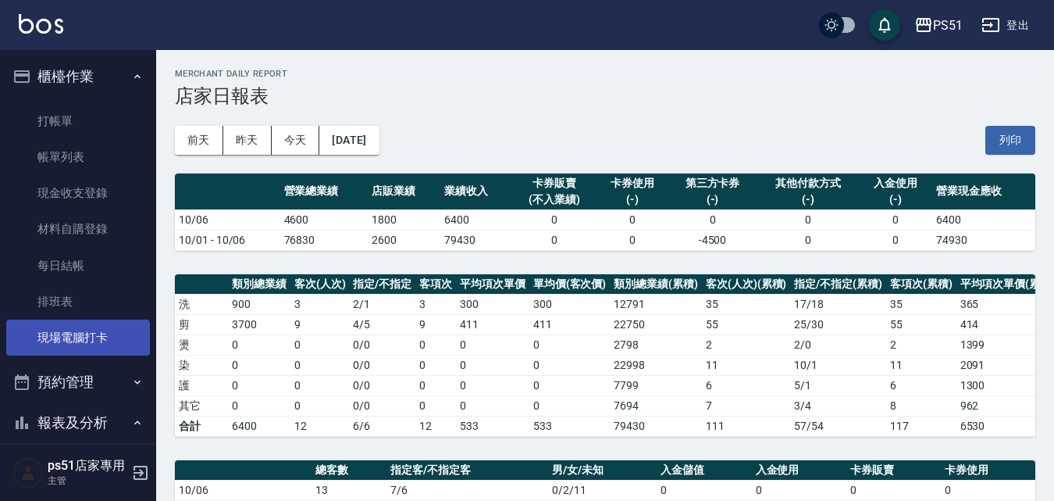
click at [100, 336] on link "現場電腦打卡" at bounding box center [78, 337] width 144 height 36
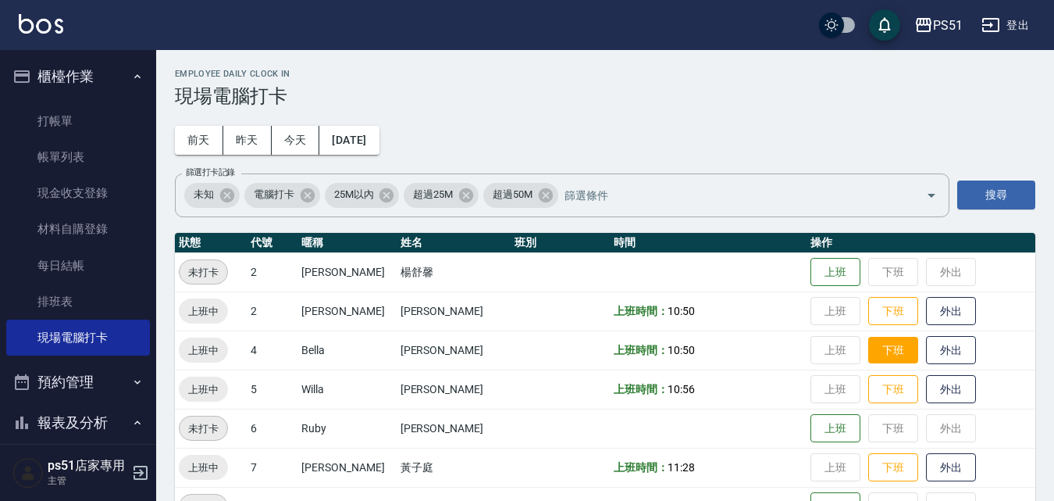
drag, startPoint x: 877, startPoint y: 306, endPoint x: 893, endPoint y: 335, distance: 33.2
click at [877, 307] on button "下班" at bounding box center [893, 311] width 50 height 29
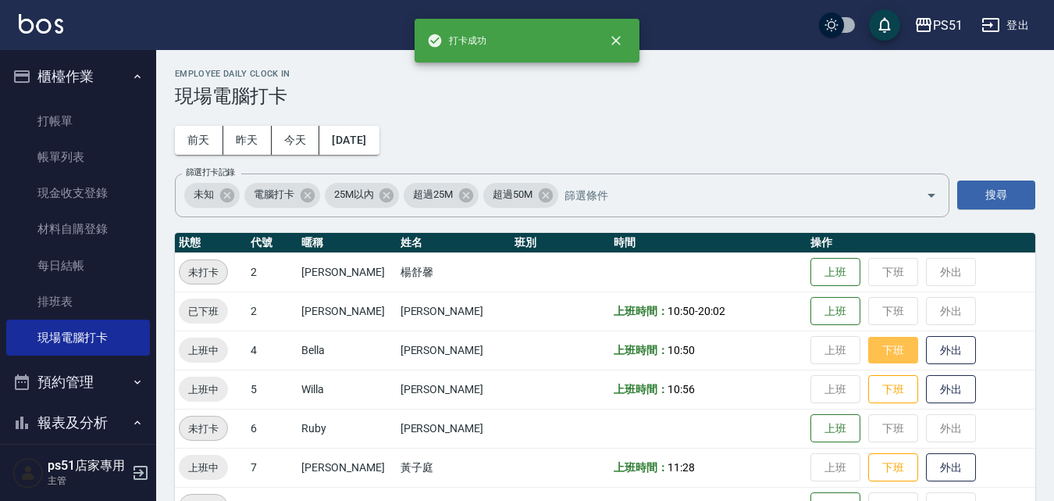
click at [878, 352] on button "下班" at bounding box center [893, 350] width 50 height 27
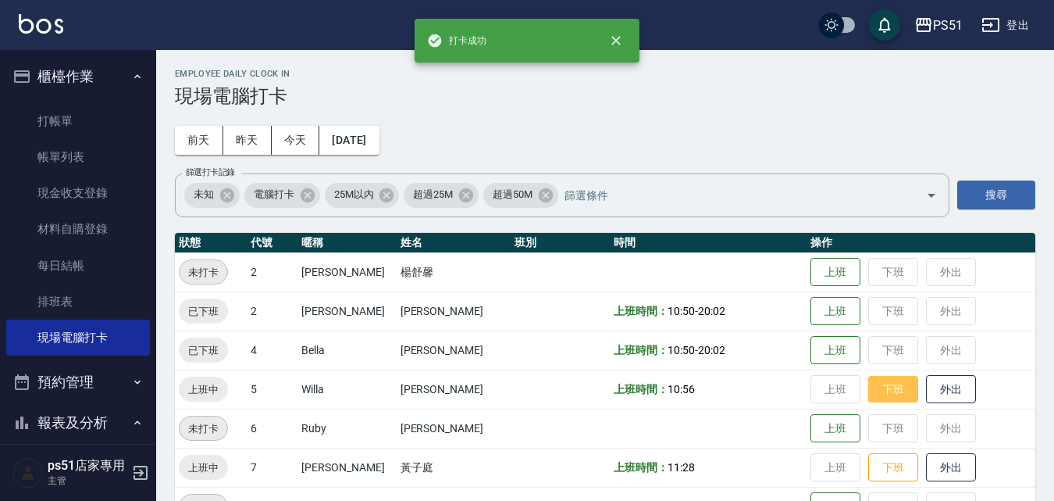
click at [877, 397] on button "下班" at bounding box center [893, 389] width 50 height 27
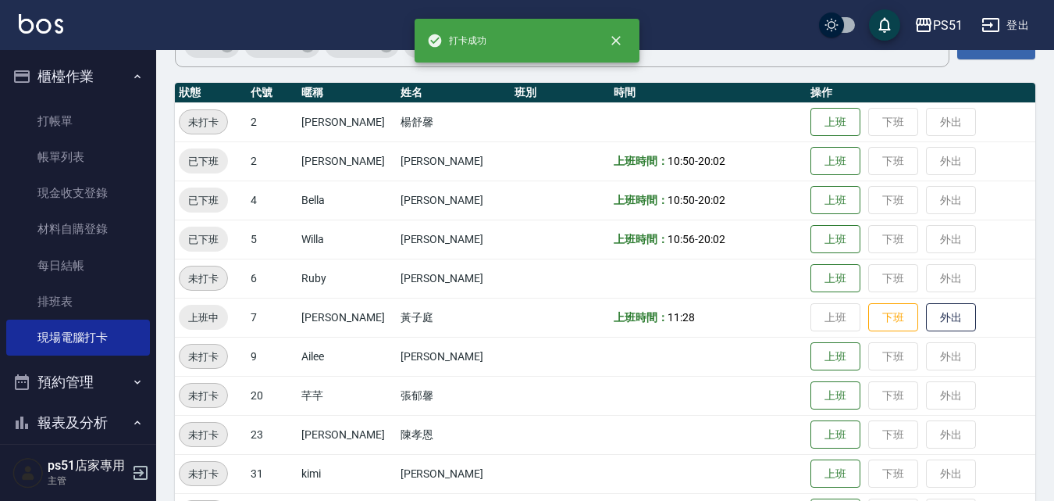
scroll to position [182, 0]
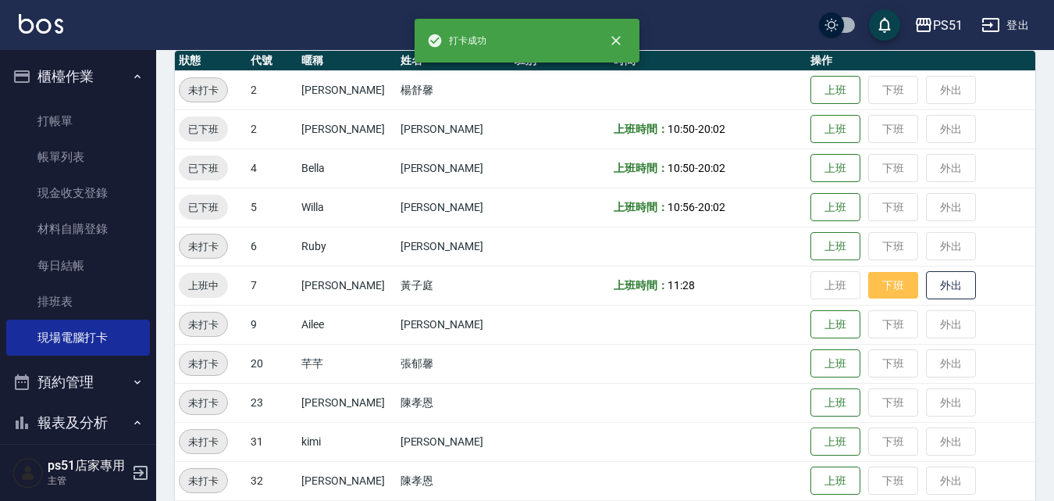
click at [884, 280] on button "下班" at bounding box center [893, 285] width 50 height 27
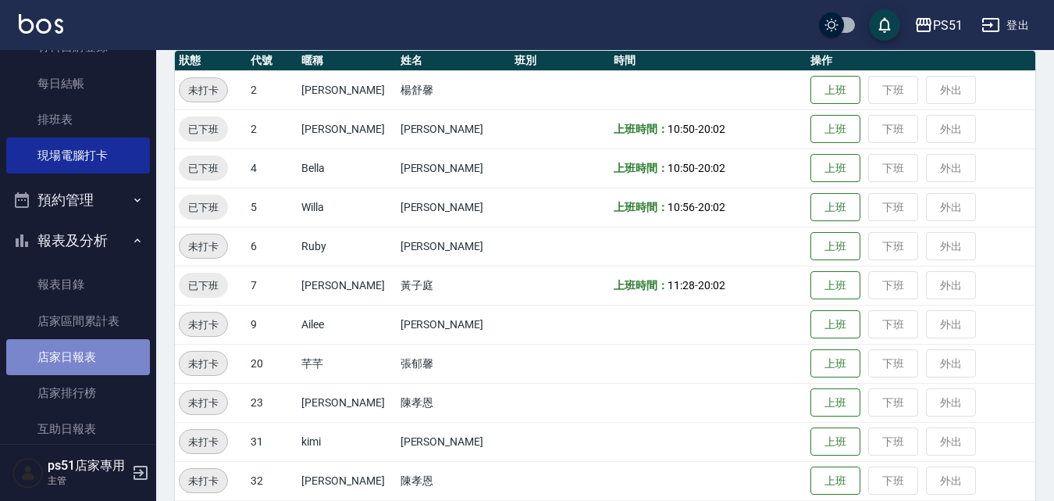
click at [96, 352] on link "店家日報表" at bounding box center [78, 357] width 144 height 36
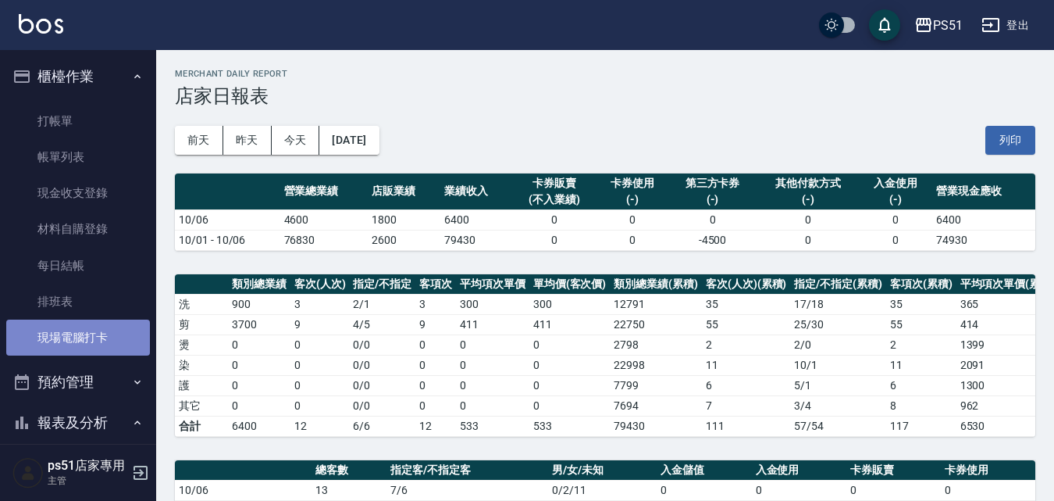
click at [121, 324] on link "現場電腦打卡" at bounding box center [78, 337] width 144 height 36
